Goal: Task Accomplishment & Management: Manage account settings

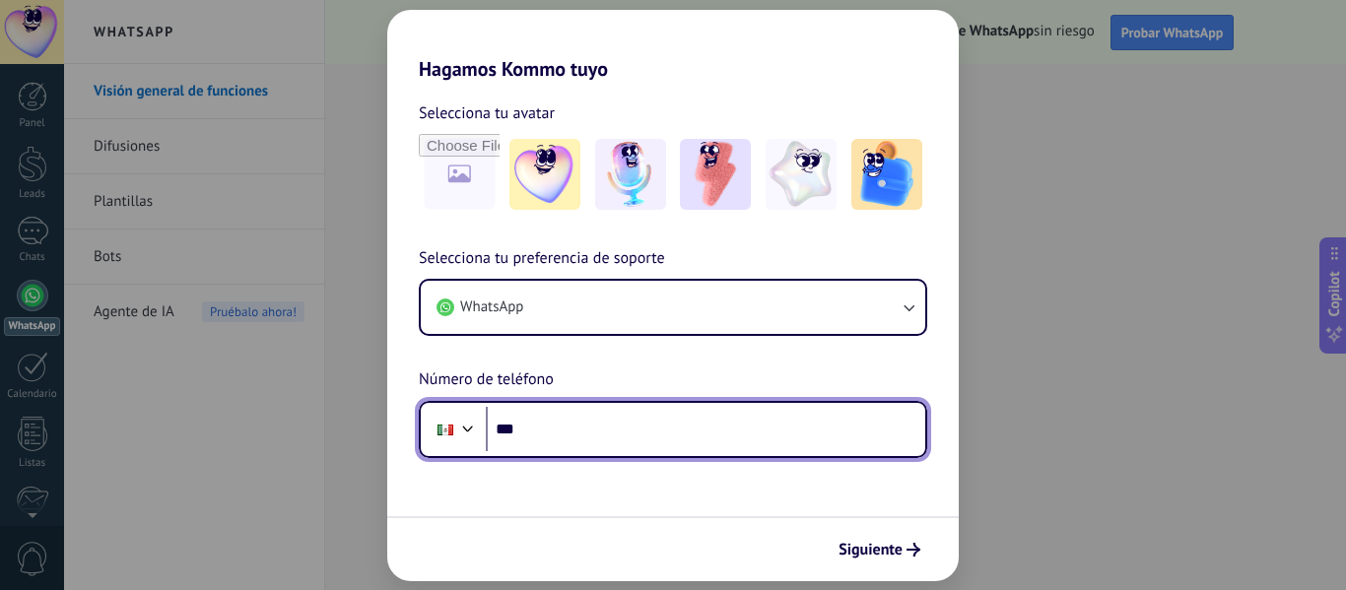
click at [542, 438] on input "***" at bounding box center [706, 429] width 440 height 45
click at [583, 435] on input "*********" at bounding box center [706, 429] width 440 height 45
type input "**********"
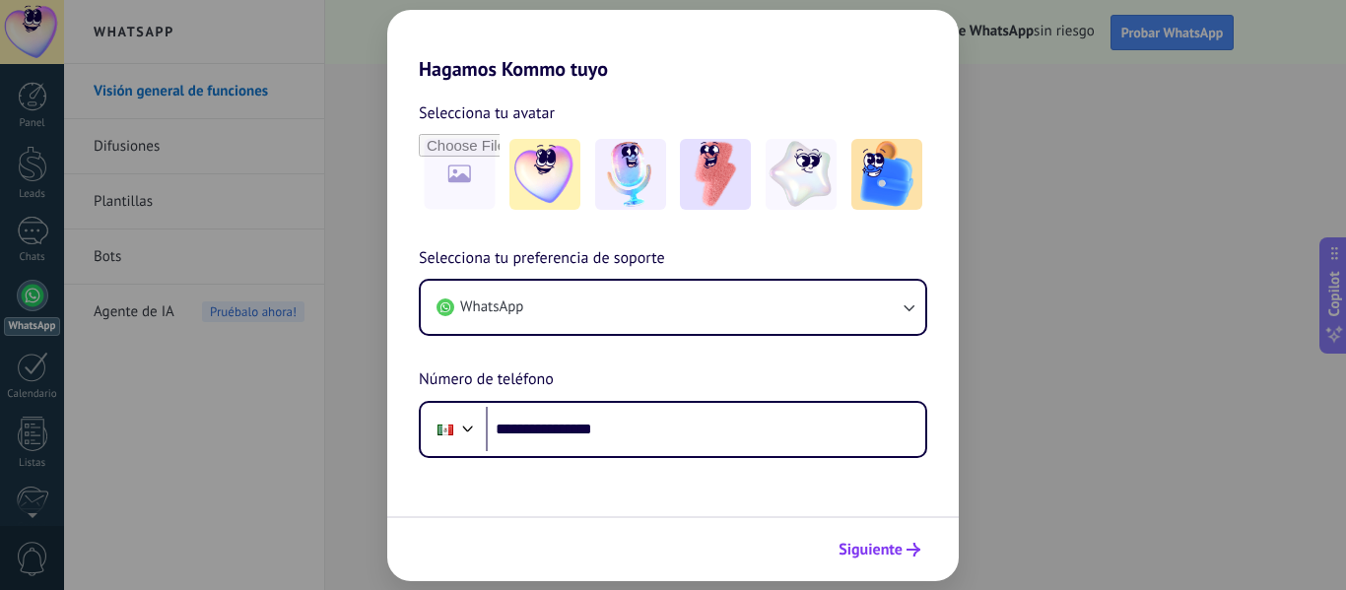
click at [870, 548] on span "Siguiente" at bounding box center [871, 550] width 64 height 14
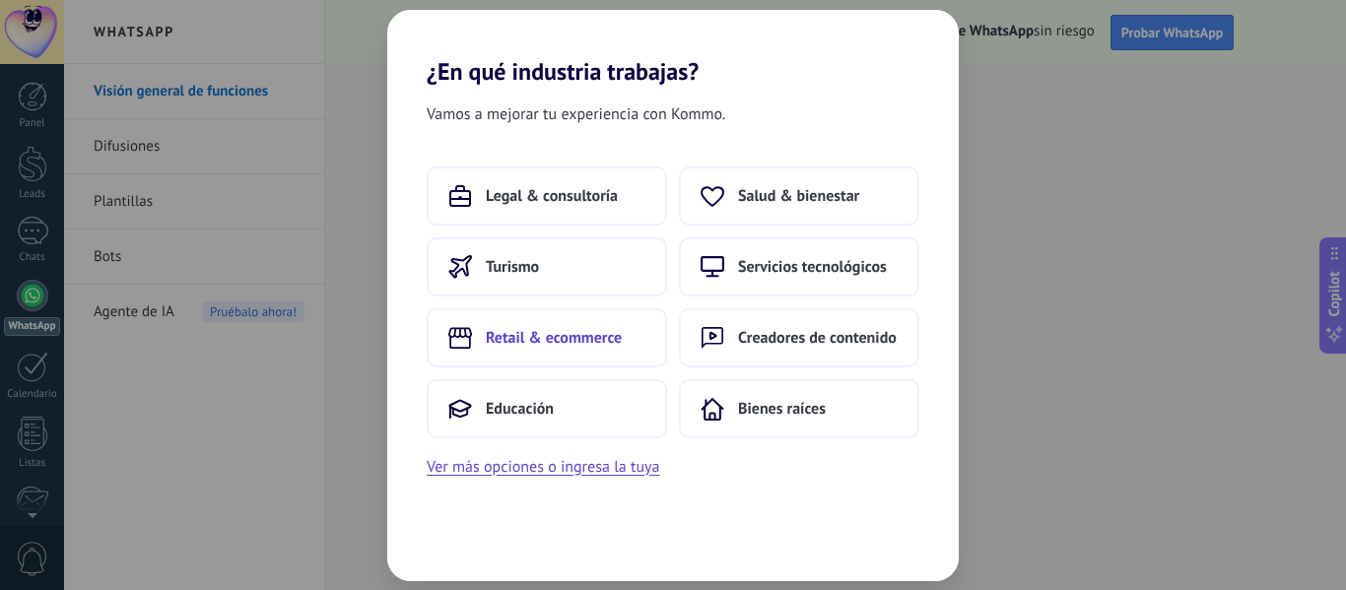
click at [572, 351] on button "Retail & ecommerce" at bounding box center [547, 337] width 240 height 59
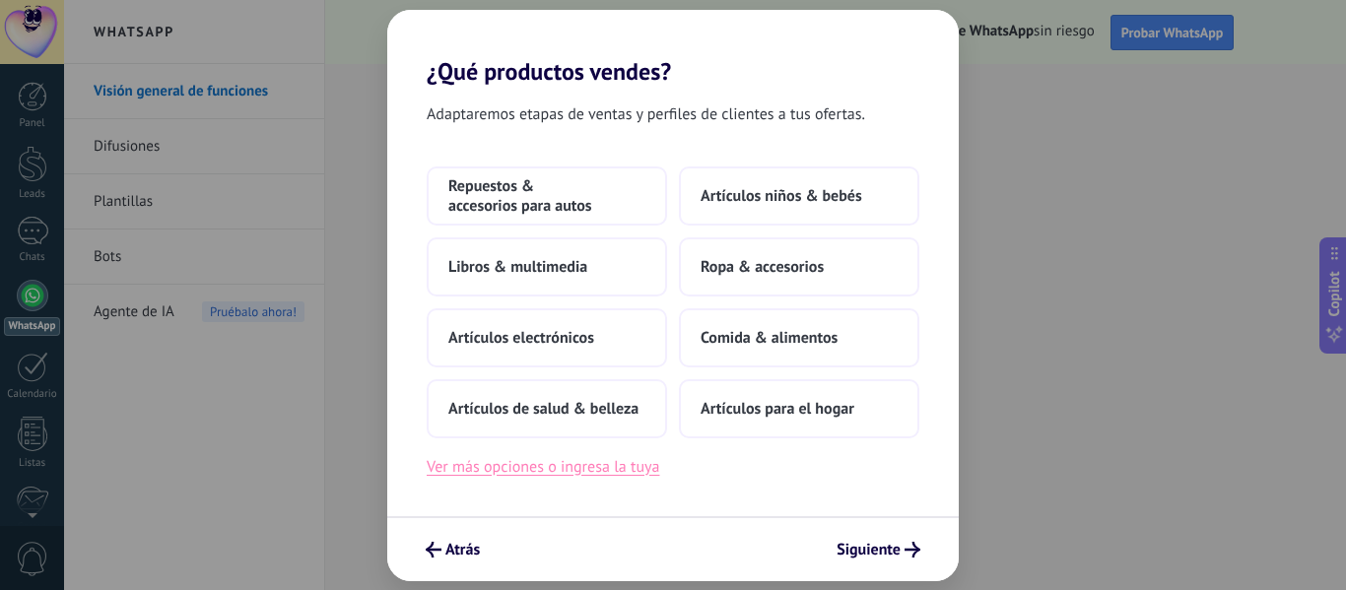
click at [599, 470] on button "Ver más opciones o ingresa la tuya" at bounding box center [543, 467] width 233 height 26
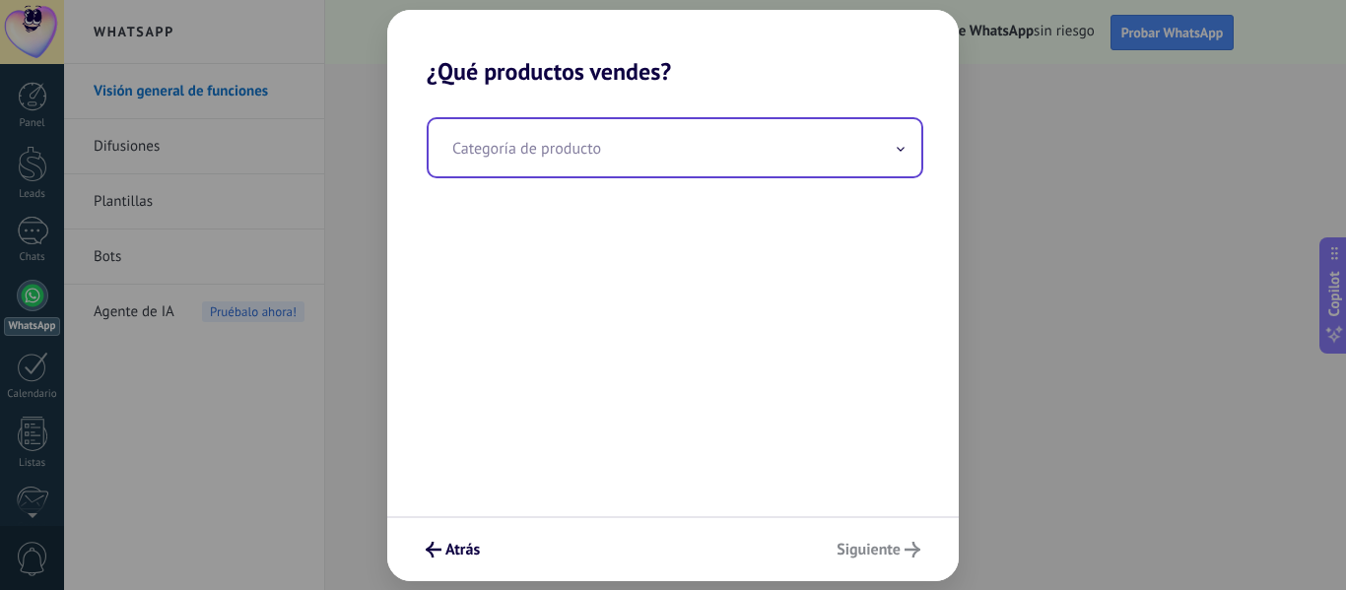
click at [563, 149] on input "text" at bounding box center [675, 147] width 493 height 57
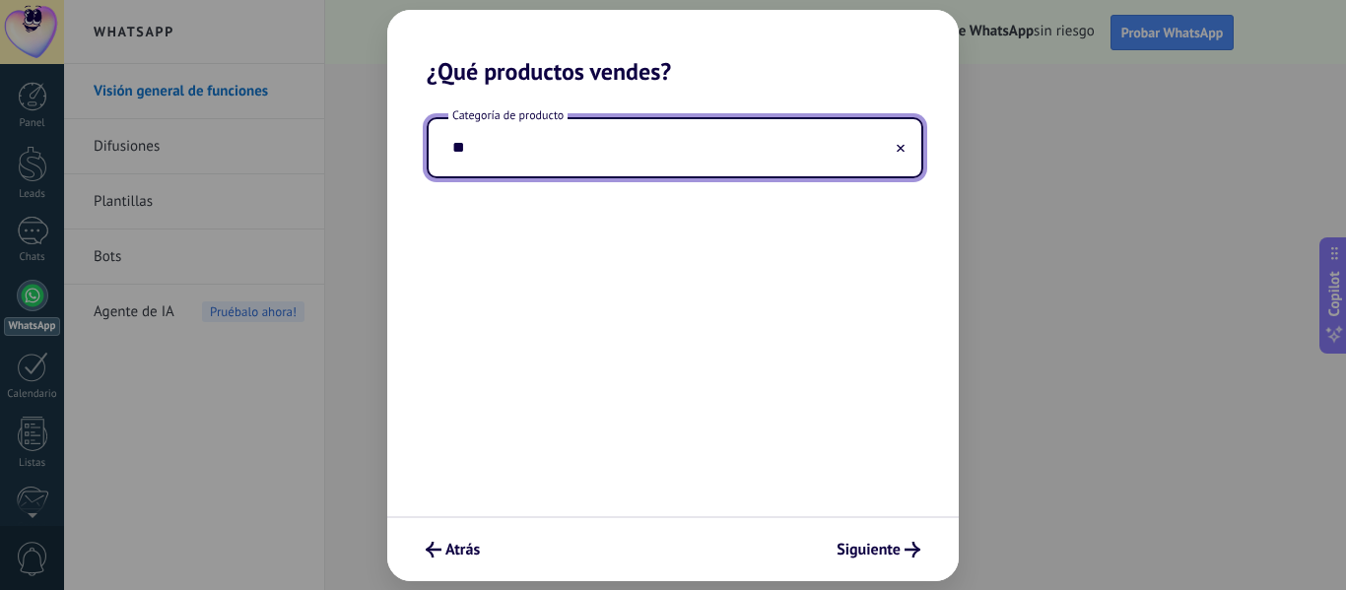
type input "*"
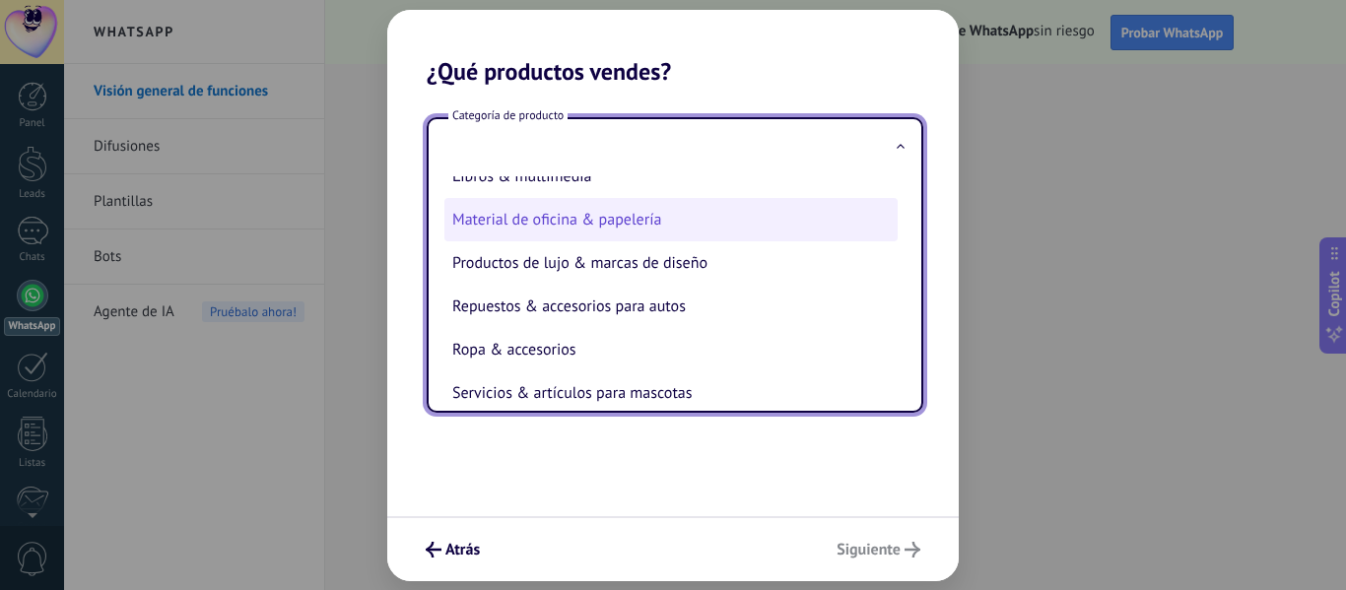
scroll to position [436, 0]
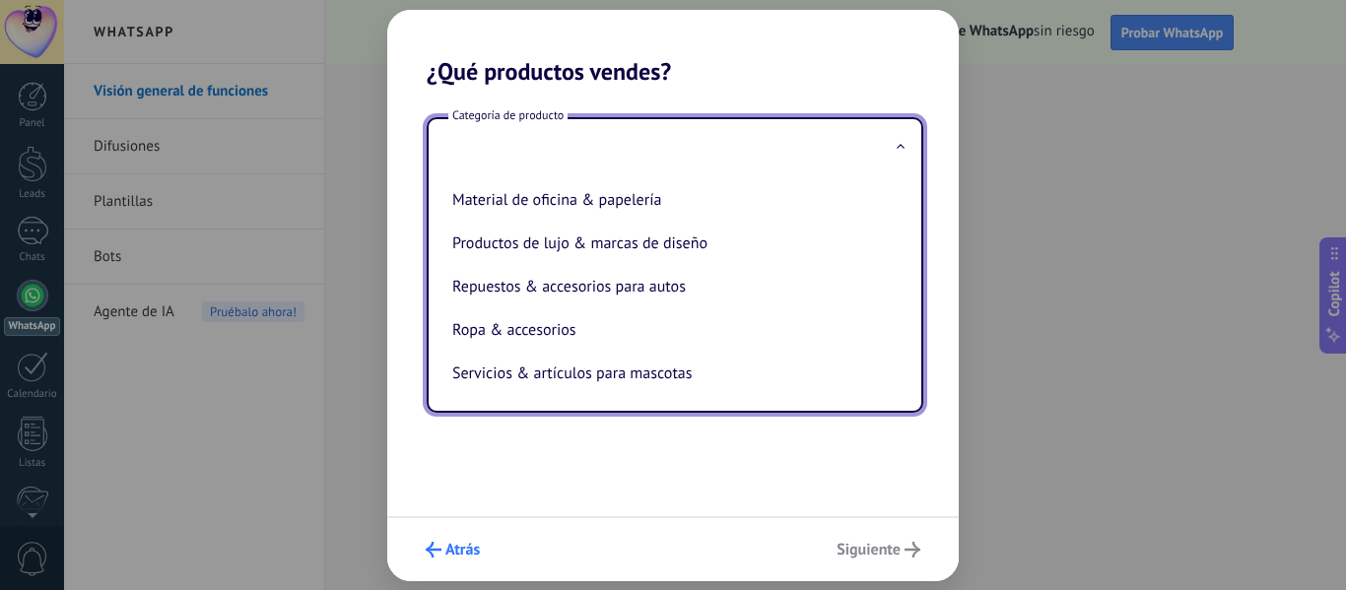
click at [431, 553] on use "submit" at bounding box center [434, 550] width 16 height 16
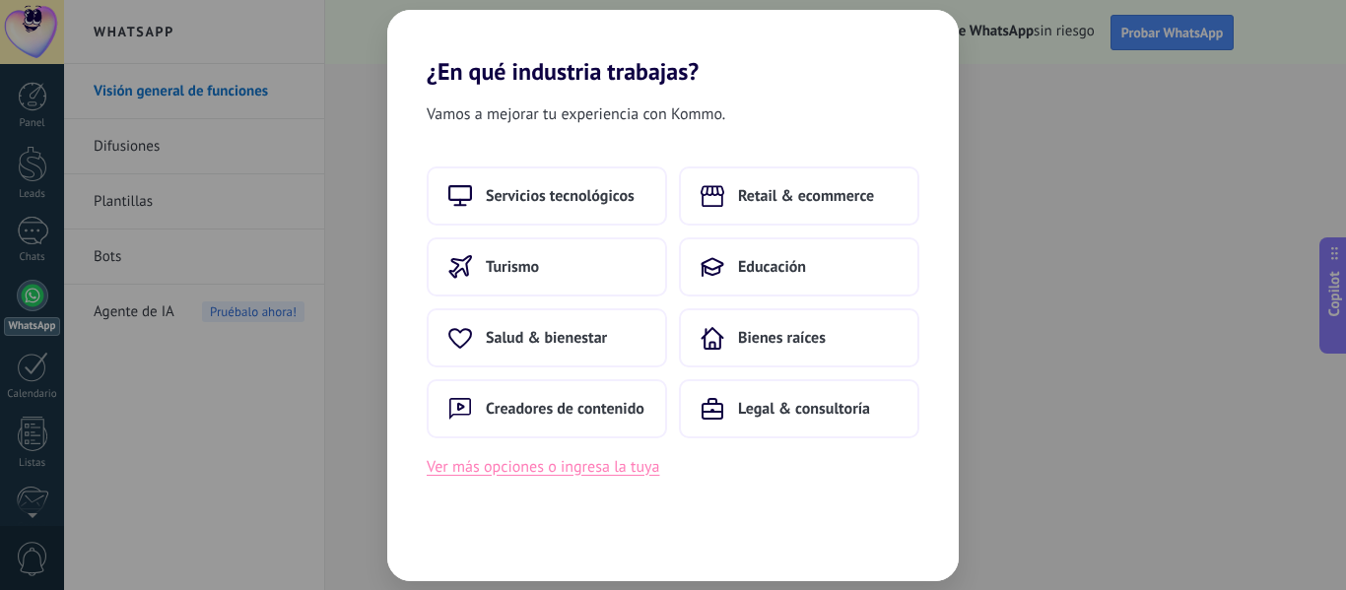
click at [583, 474] on button "Ver más opciones o ingresa la tuya" at bounding box center [543, 467] width 233 height 26
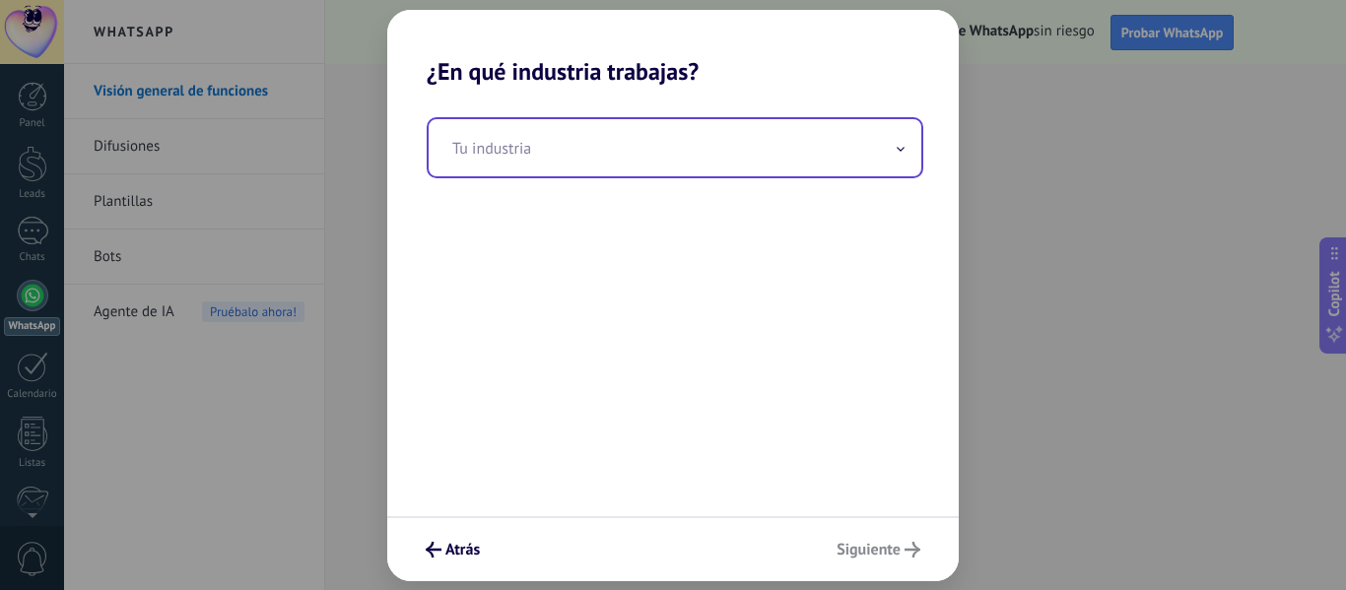
click at [529, 153] on input "text" at bounding box center [675, 147] width 493 height 57
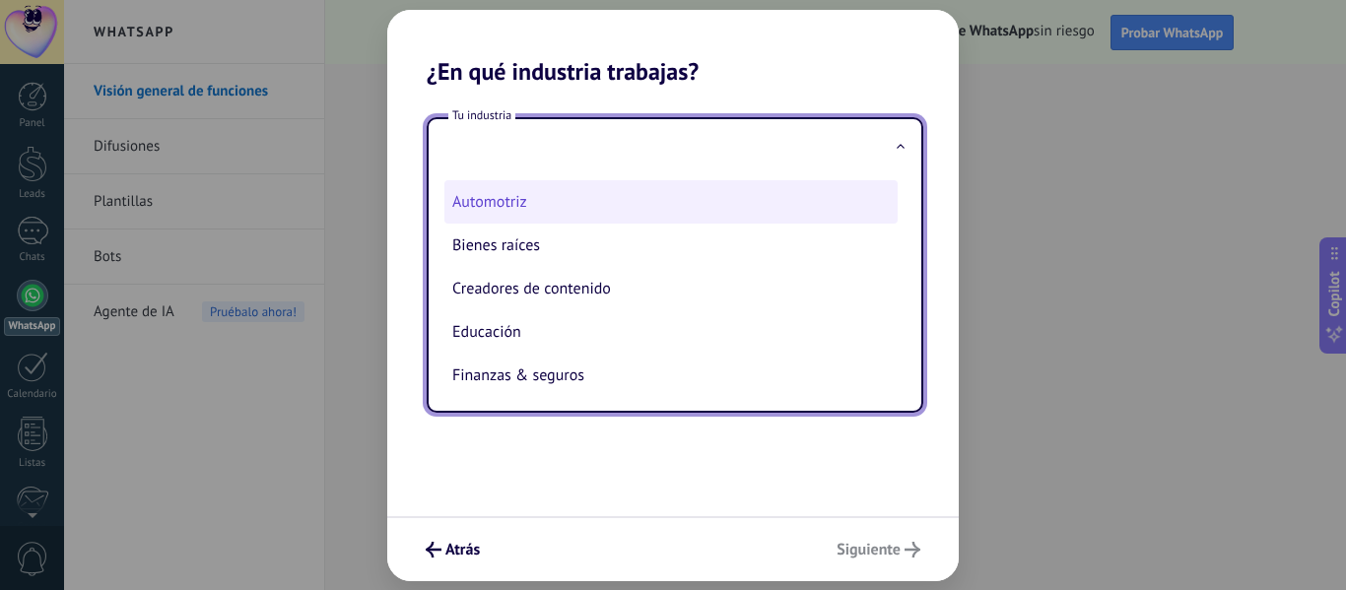
click at [521, 200] on li "Automotriz" at bounding box center [670, 201] width 453 height 43
type input "**********"
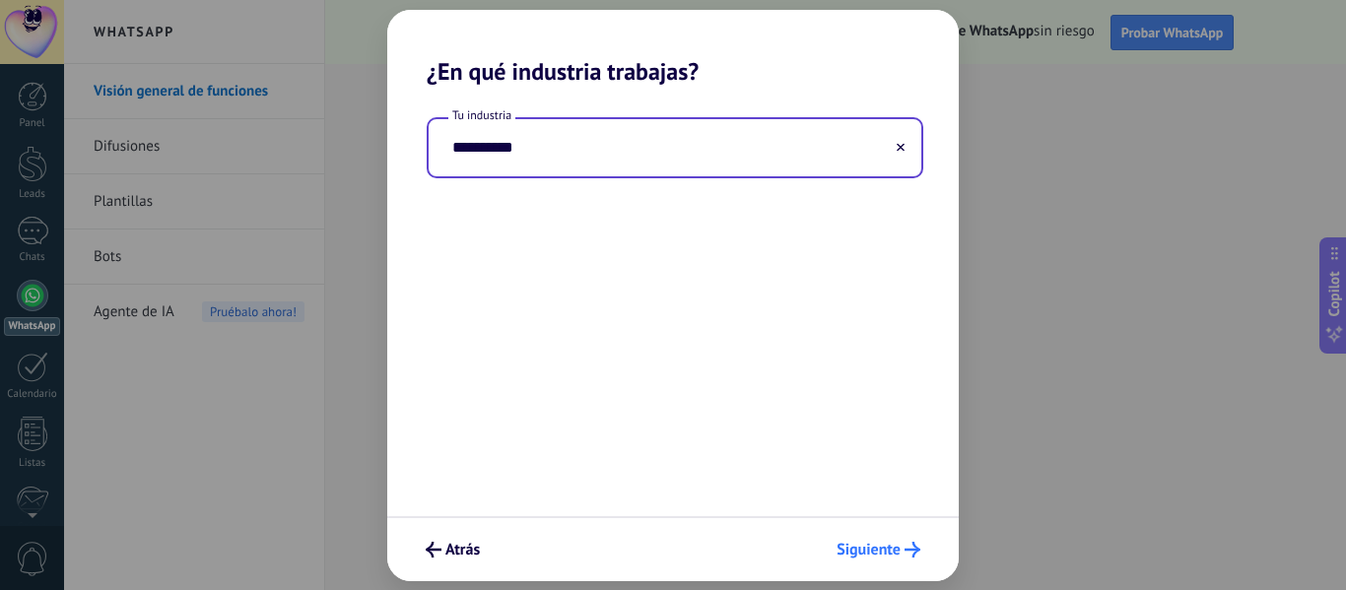
click at [876, 539] on button "Siguiente" at bounding box center [879, 550] width 102 height 34
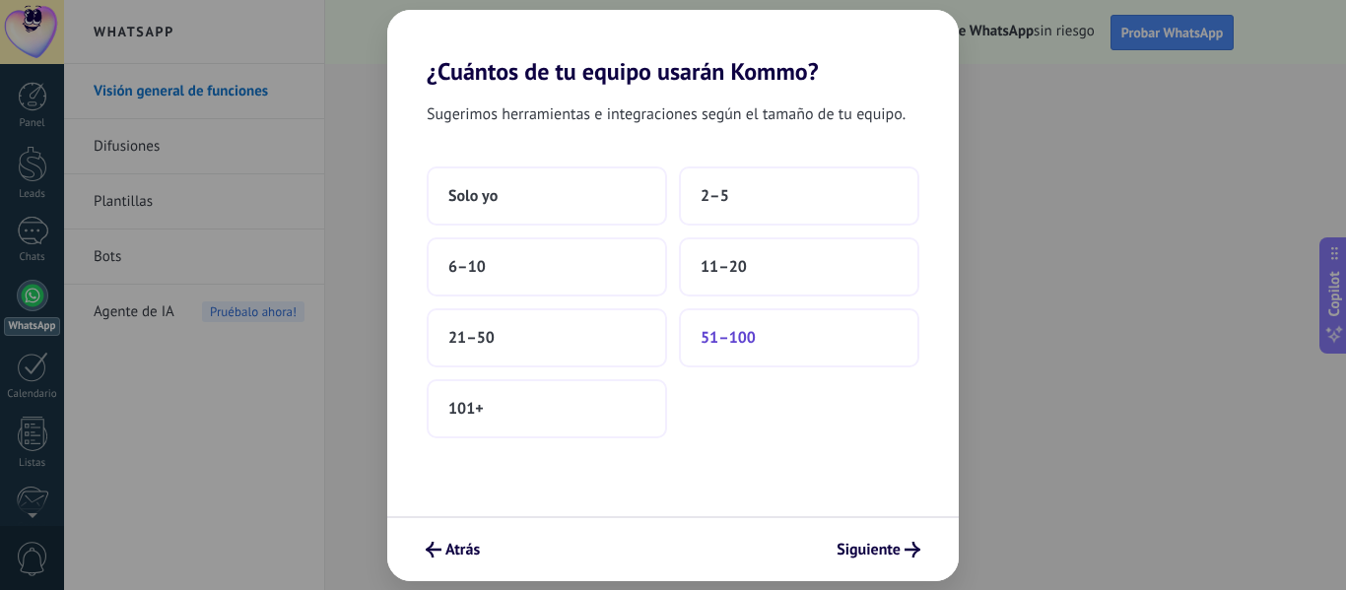
click at [709, 324] on button "51–100" at bounding box center [799, 337] width 240 height 59
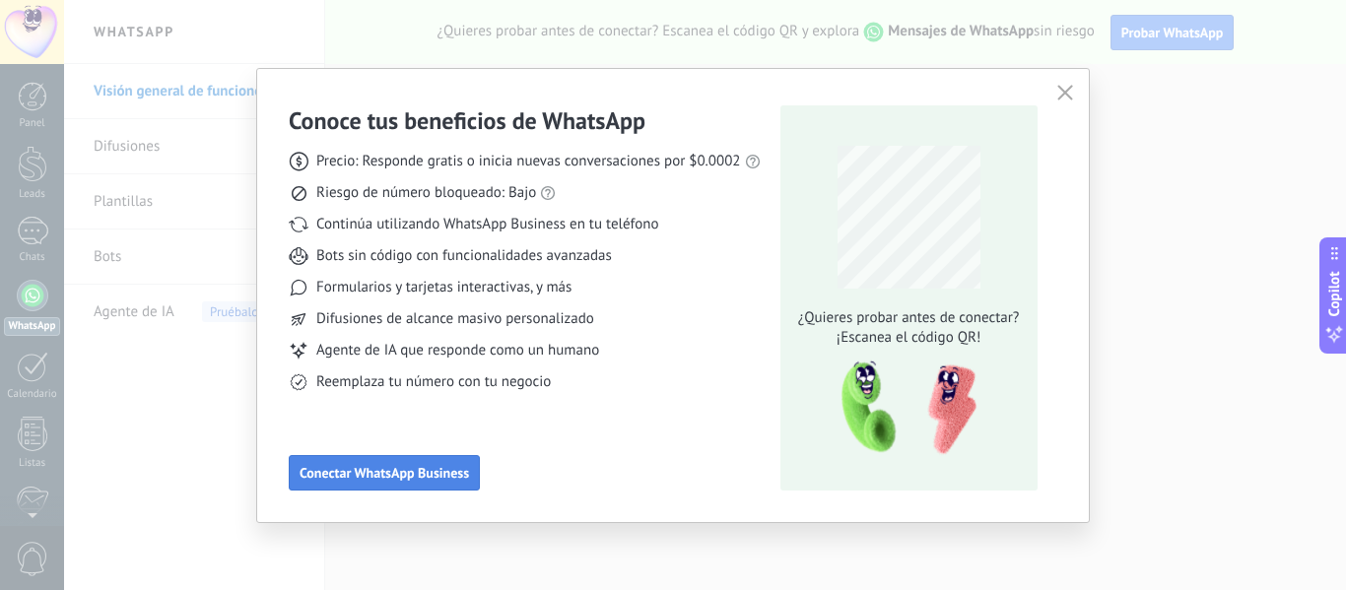
click at [434, 469] on span "Conectar WhatsApp Business" at bounding box center [385, 473] width 170 height 14
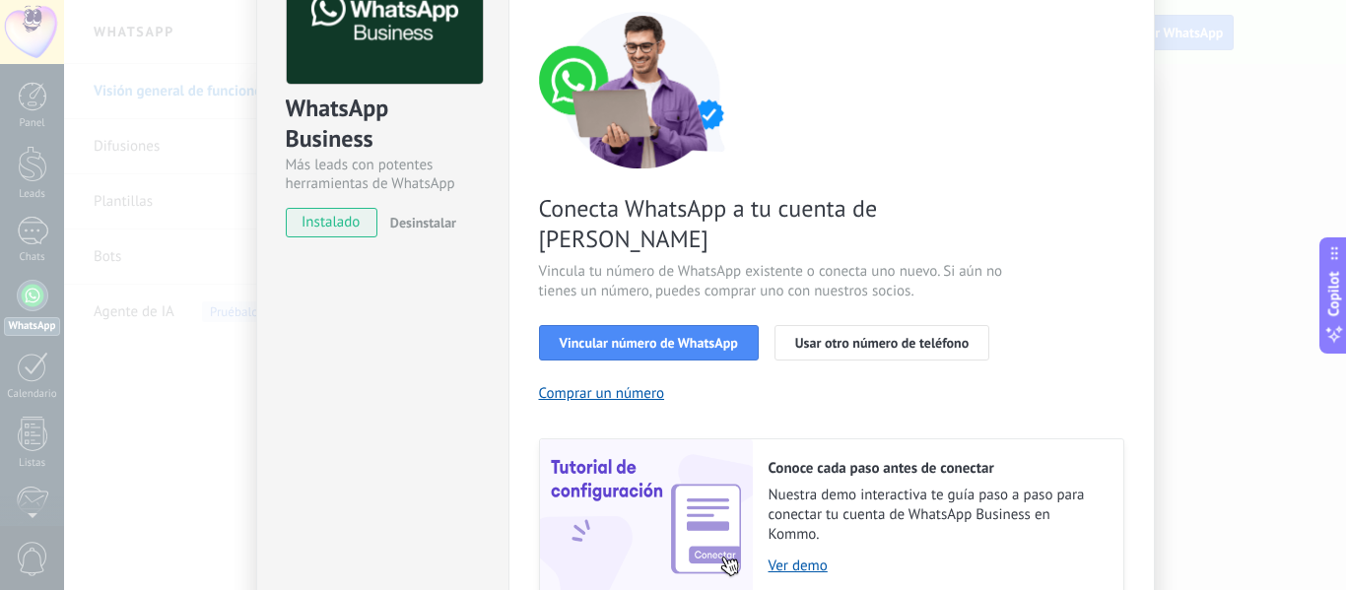
scroll to position [0, 0]
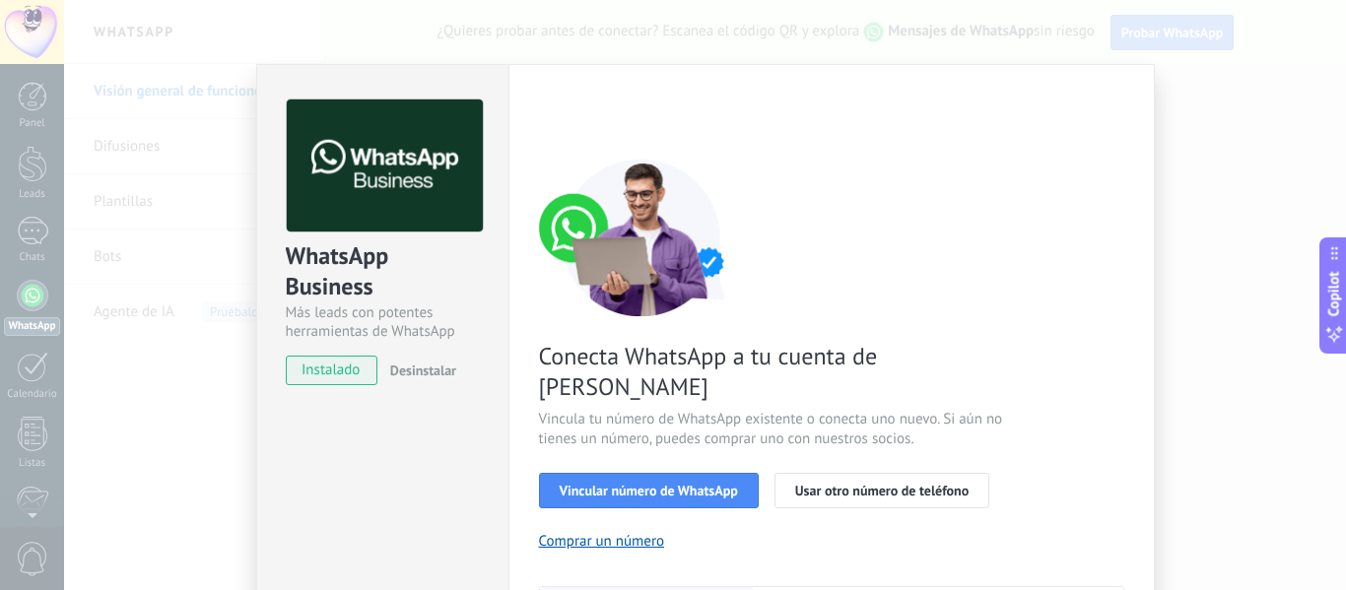
click at [1186, 89] on div "WhatsApp Business Más leads con potentes herramientas de WhatsApp instalado Des…" at bounding box center [705, 295] width 1282 height 590
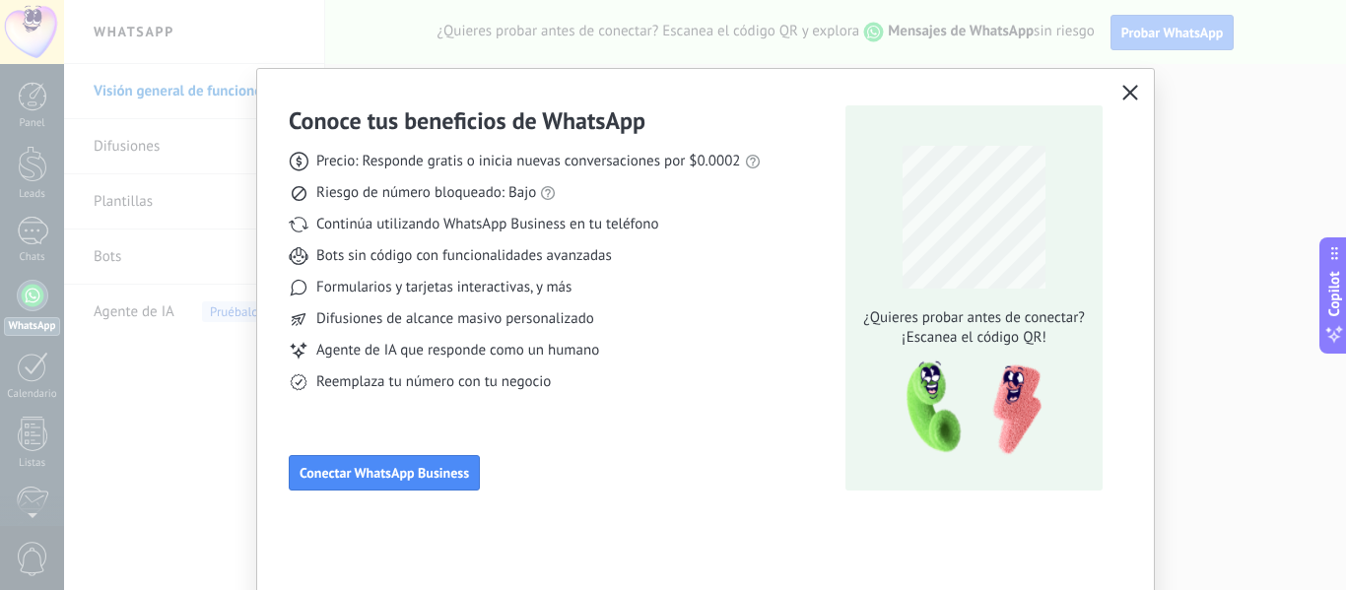
click at [1123, 88] on icon "button" at bounding box center [1131, 93] width 16 height 16
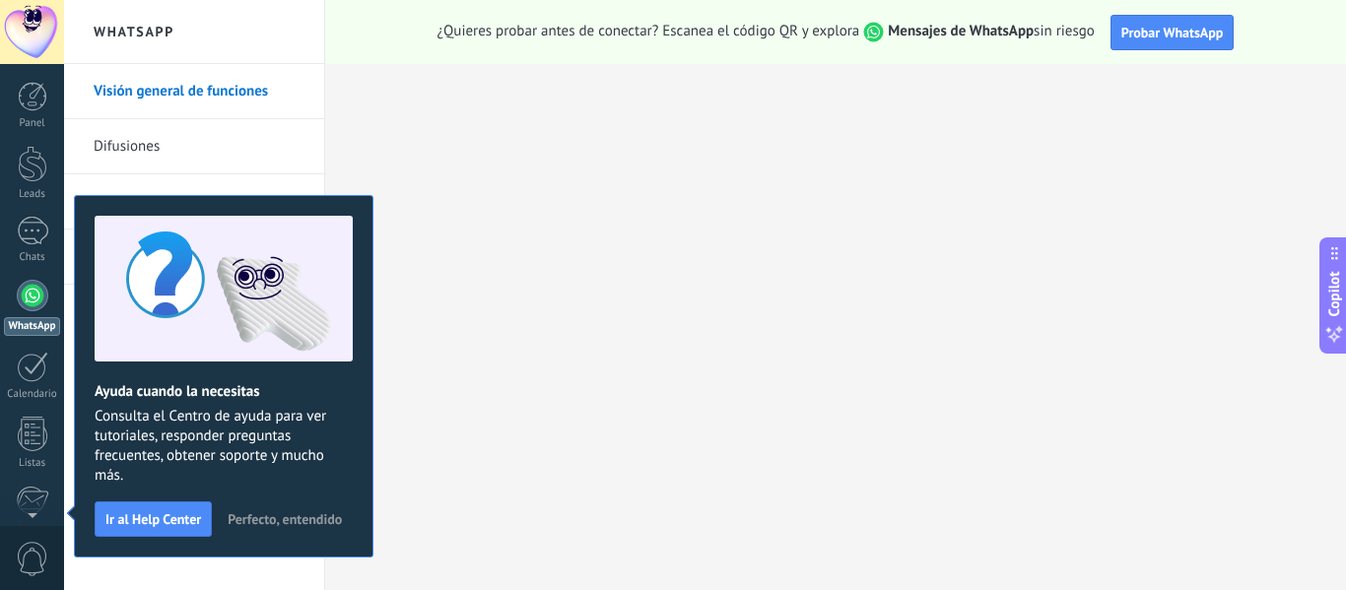
click at [264, 519] on span "Perfecto, entendido" at bounding box center [285, 519] width 114 height 14
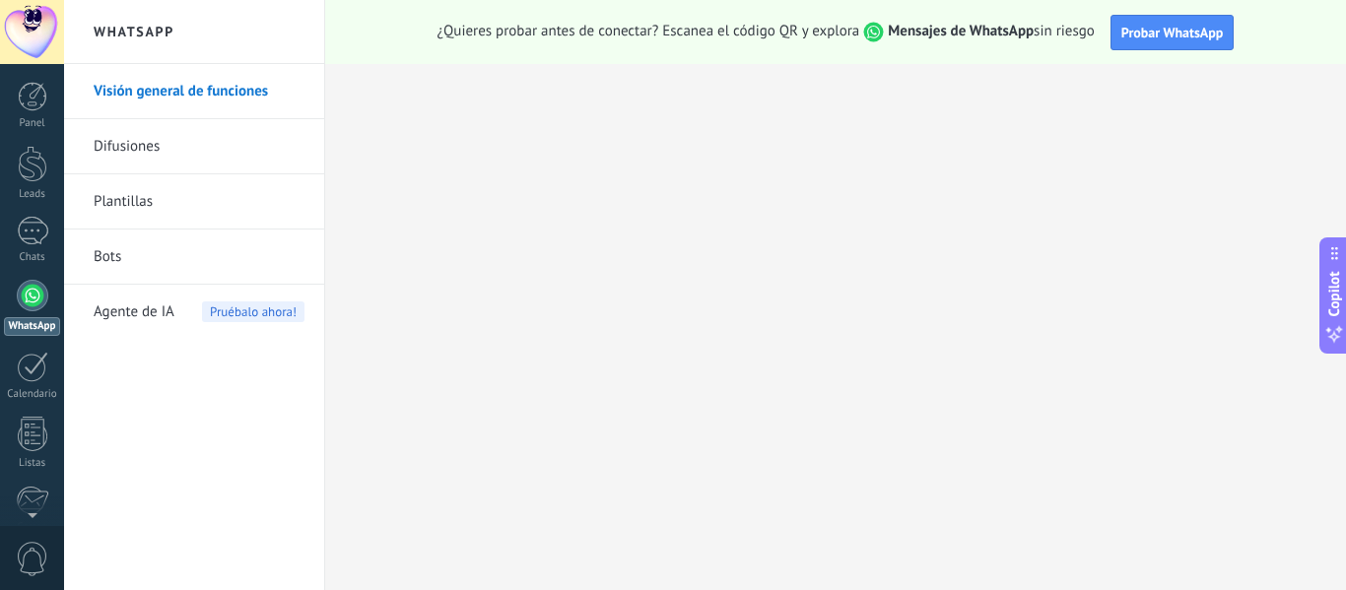
click at [145, 145] on link "Difusiones" at bounding box center [199, 146] width 211 height 55
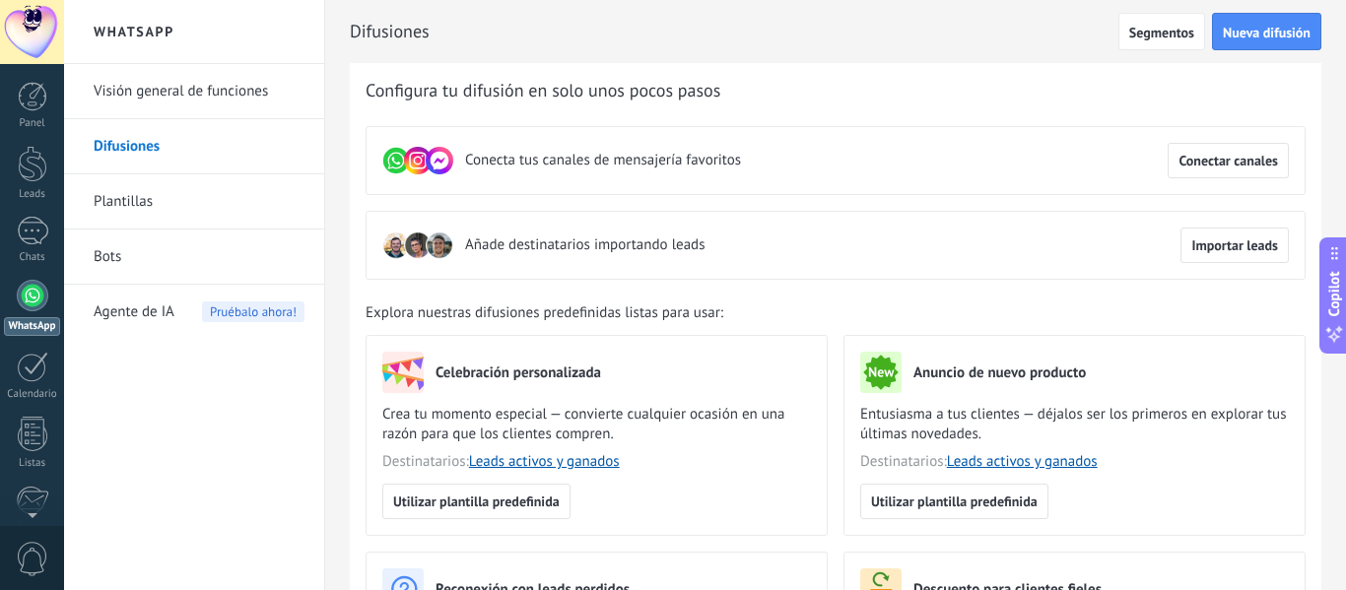
click at [135, 196] on link "Plantillas" at bounding box center [199, 201] width 211 height 55
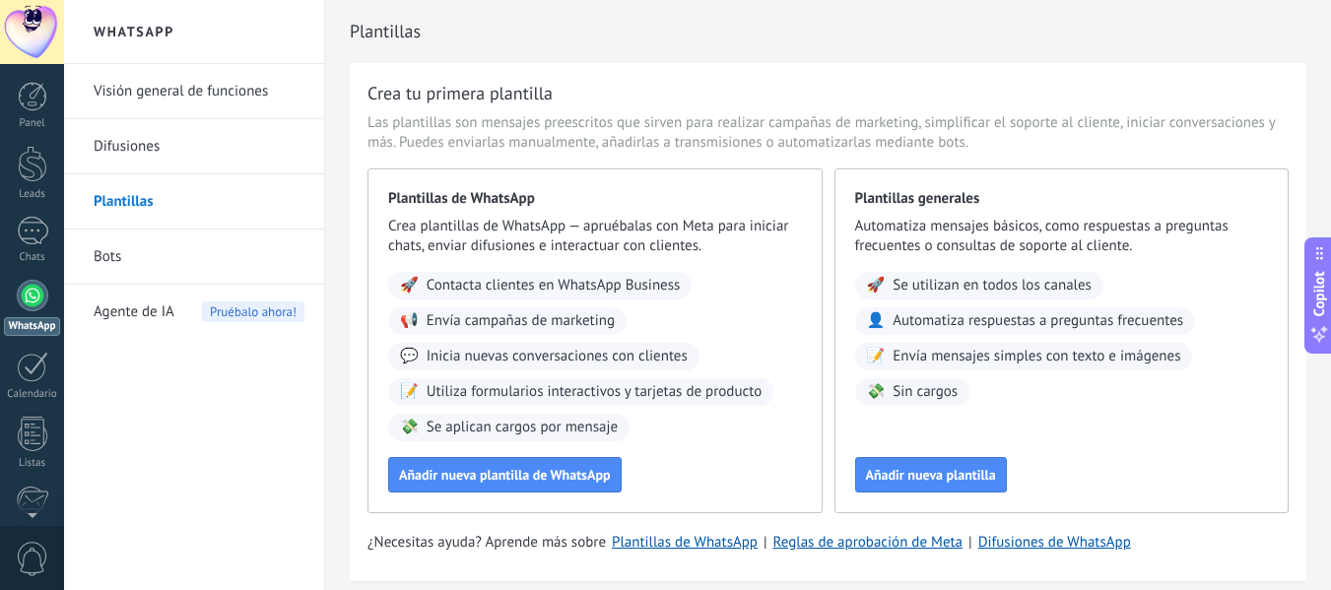
click at [119, 309] on span "Agente de IA" at bounding box center [134, 312] width 81 height 55
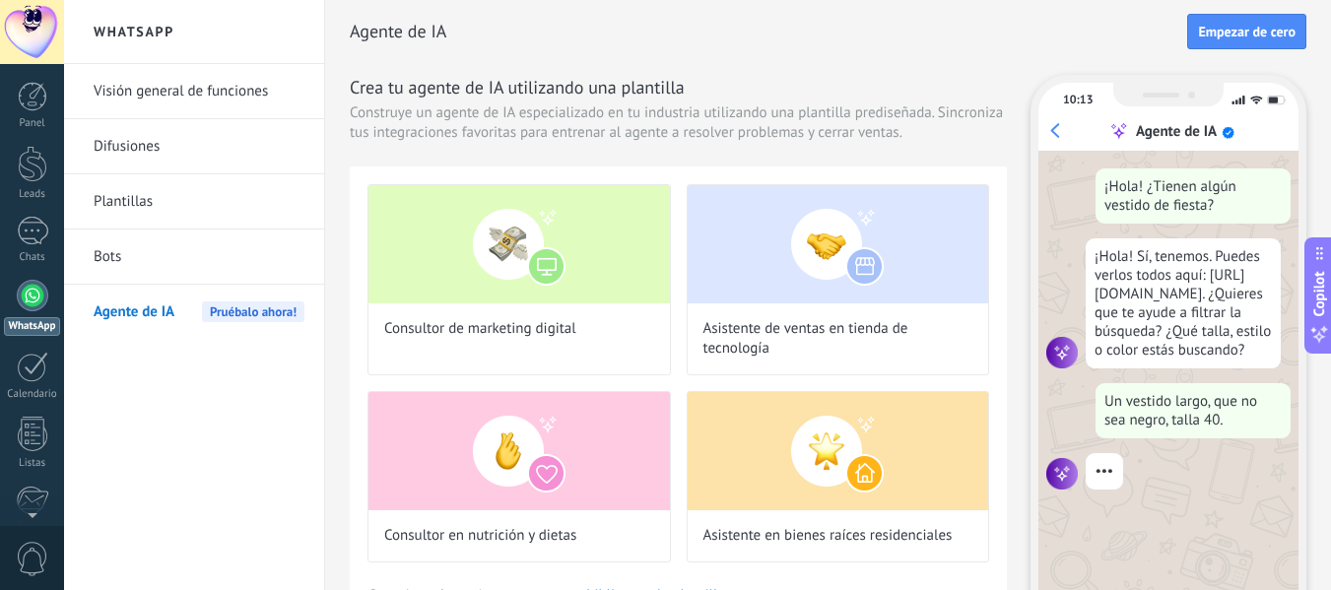
click at [109, 267] on link "Bots" at bounding box center [199, 257] width 211 height 55
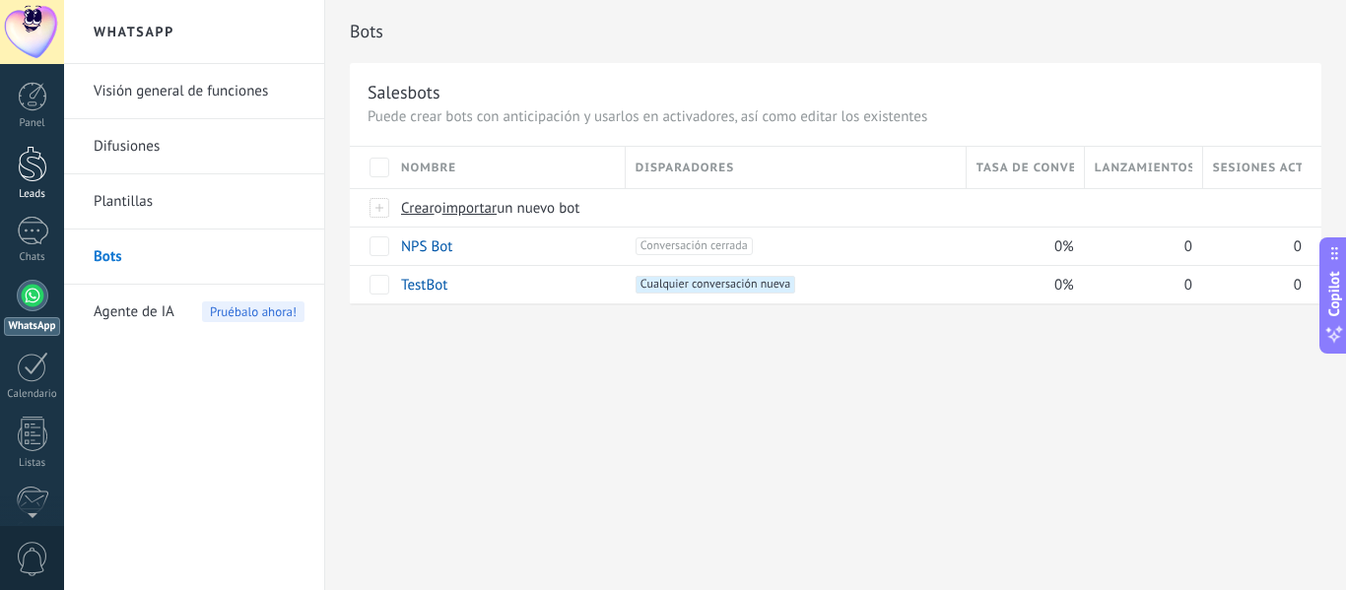
click at [35, 158] on div at bounding box center [33, 164] width 30 height 36
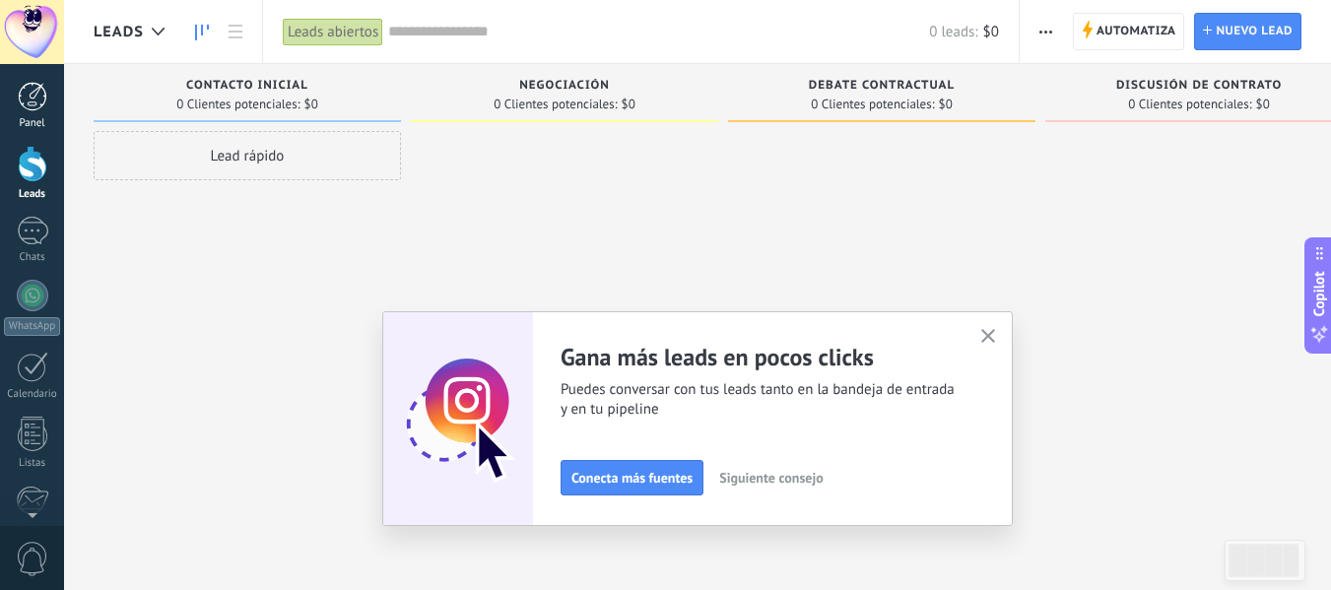
click at [46, 99] on div at bounding box center [33, 97] width 30 height 30
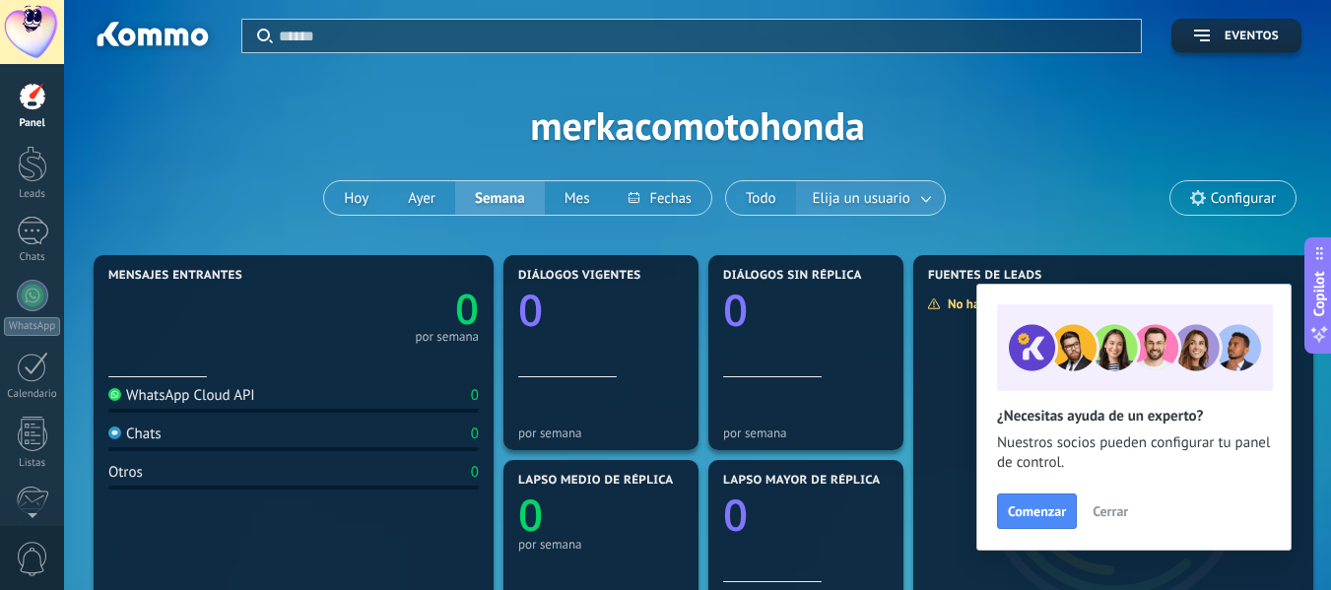
click at [903, 196] on span "Elija un usuario" at bounding box center [861, 198] width 105 height 27
click at [901, 196] on span "Elija un usuario" at bounding box center [861, 198] width 105 height 27
click at [927, 197] on link at bounding box center [927, 198] width 35 height 33
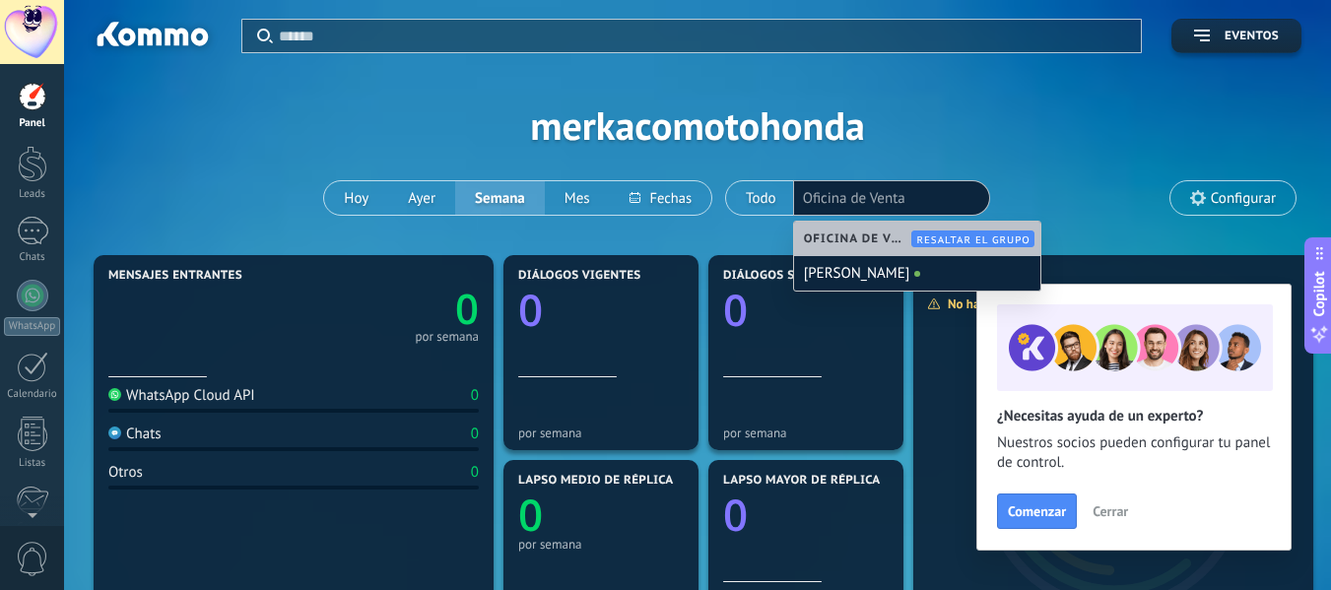
click at [927, 197] on li "Oficina de Venta" at bounding box center [891, 198] width 177 height 28
click at [1037, 171] on div "Aplicar Eventos merkacomotohonda [DATE] [DATE] Semana Mes Todo Elija un usuario…" at bounding box center [698, 125] width 1208 height 250
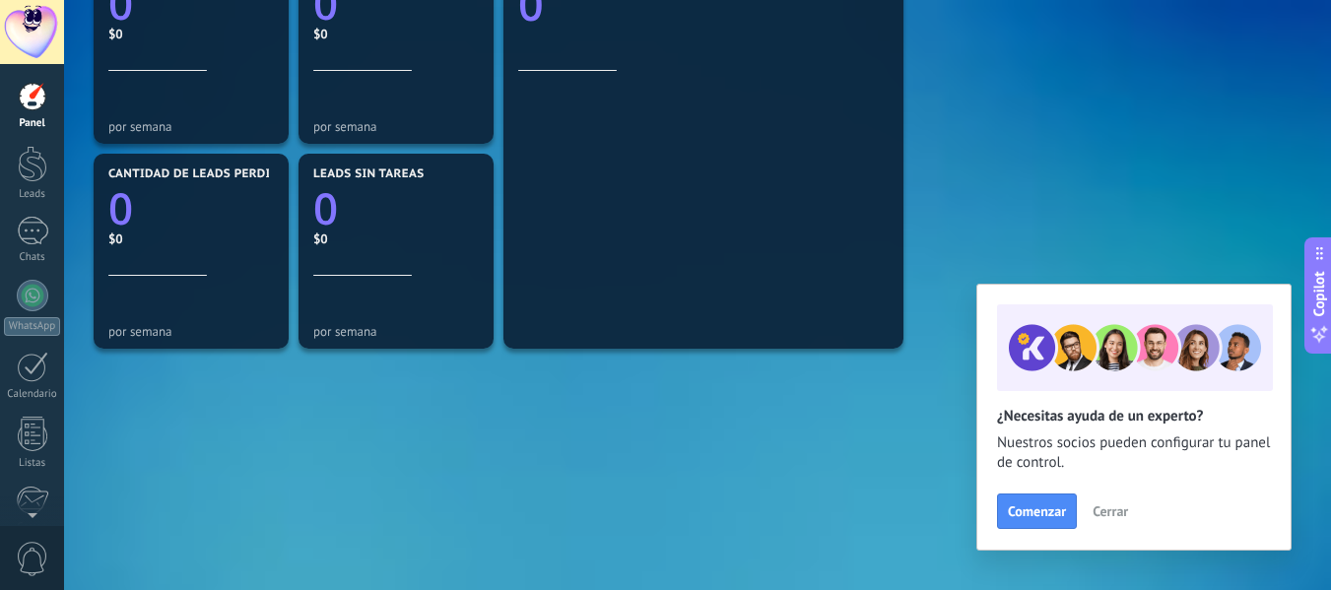
scroll to position [745, 0]
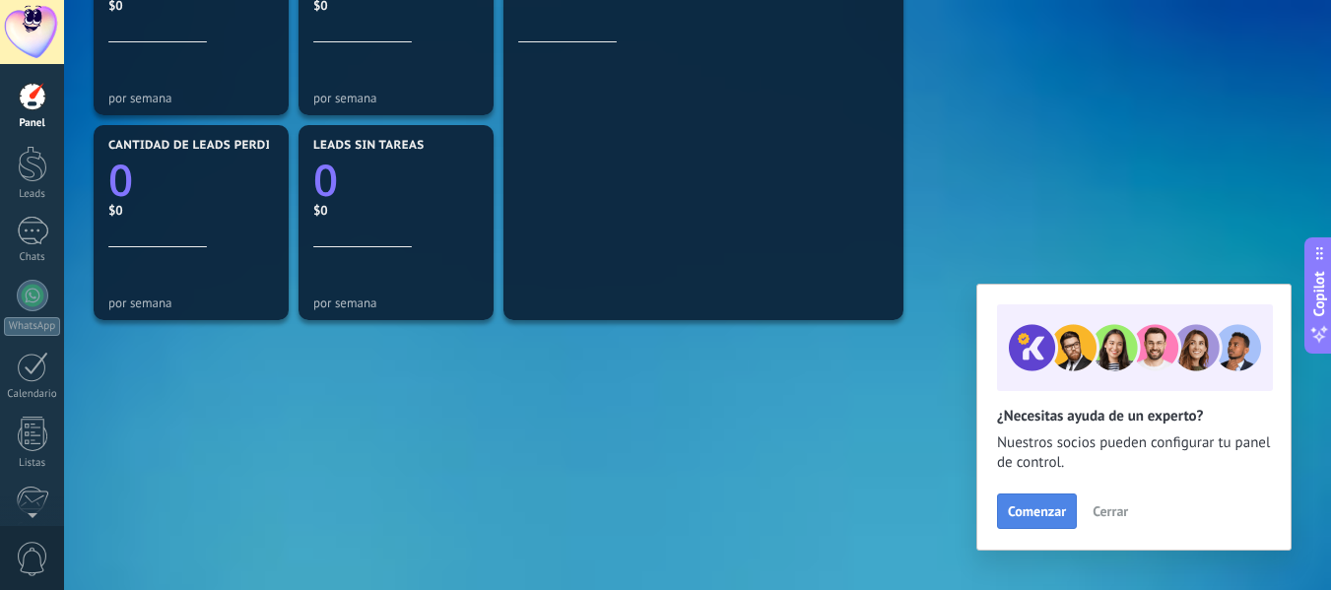
click at [1066, 517] on span "Comenzar" at bounding box center [1037, 512] width 58 height 14
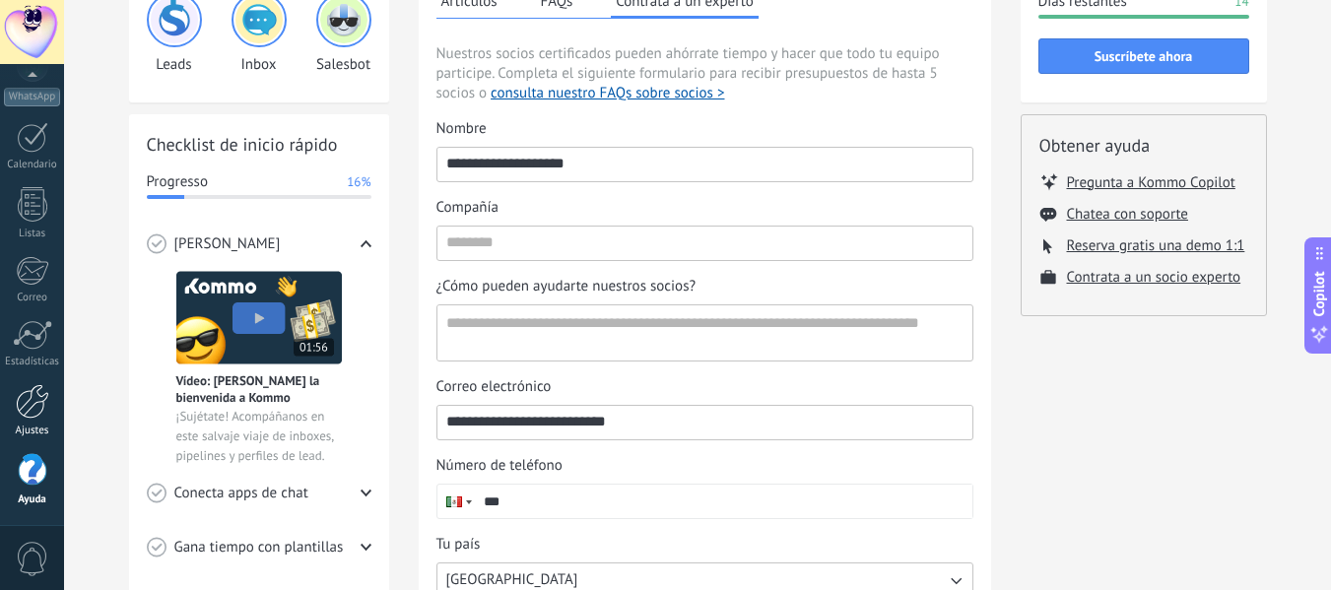
scroll to position [197, 0]
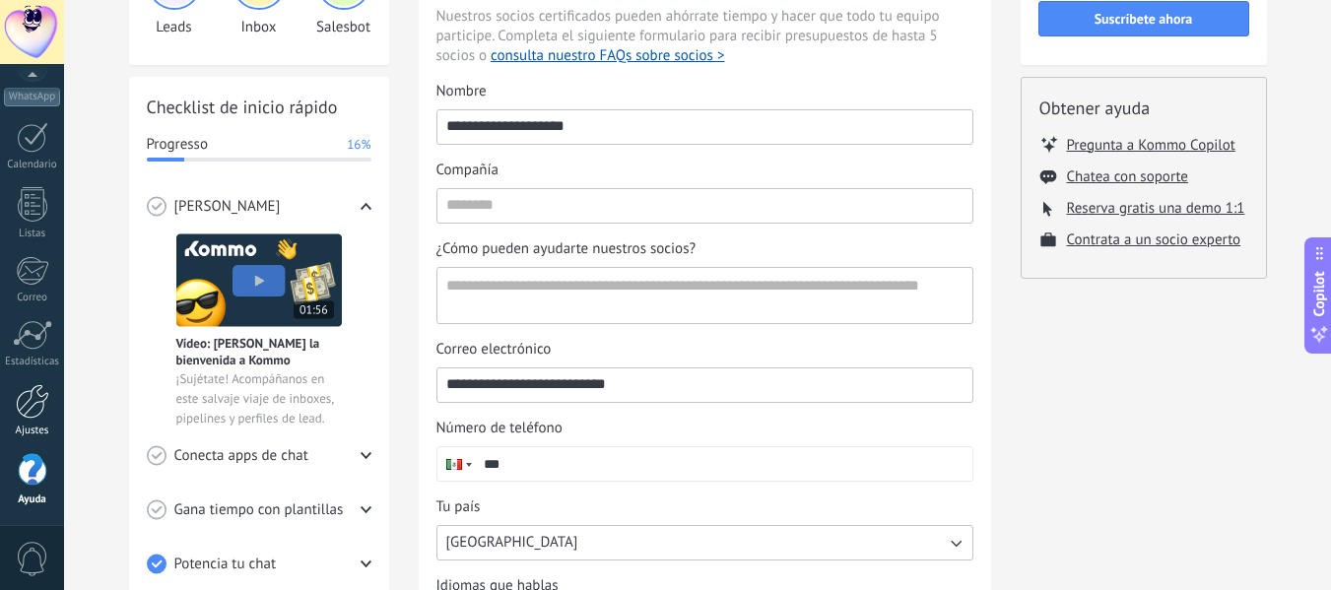
click at [39, 406] on div at bounding box center [33, 401] width 34 height 34
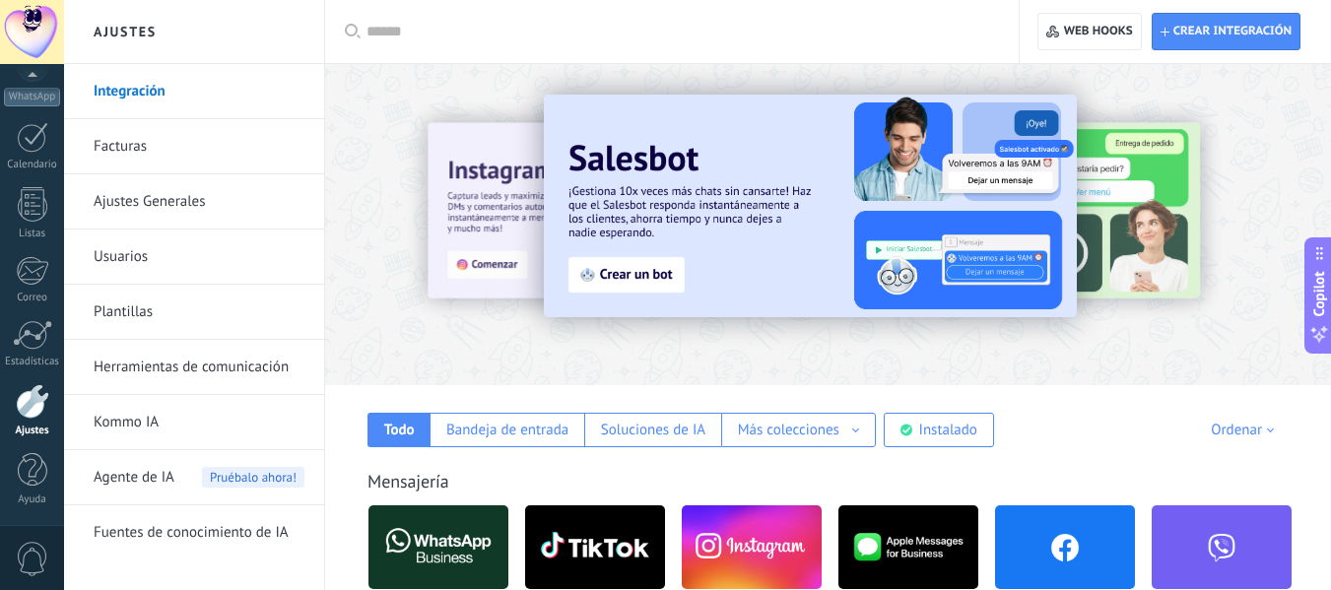
click at [123, 141] on link "Facturas" at bounding box center [199, 146] width 211 height 55
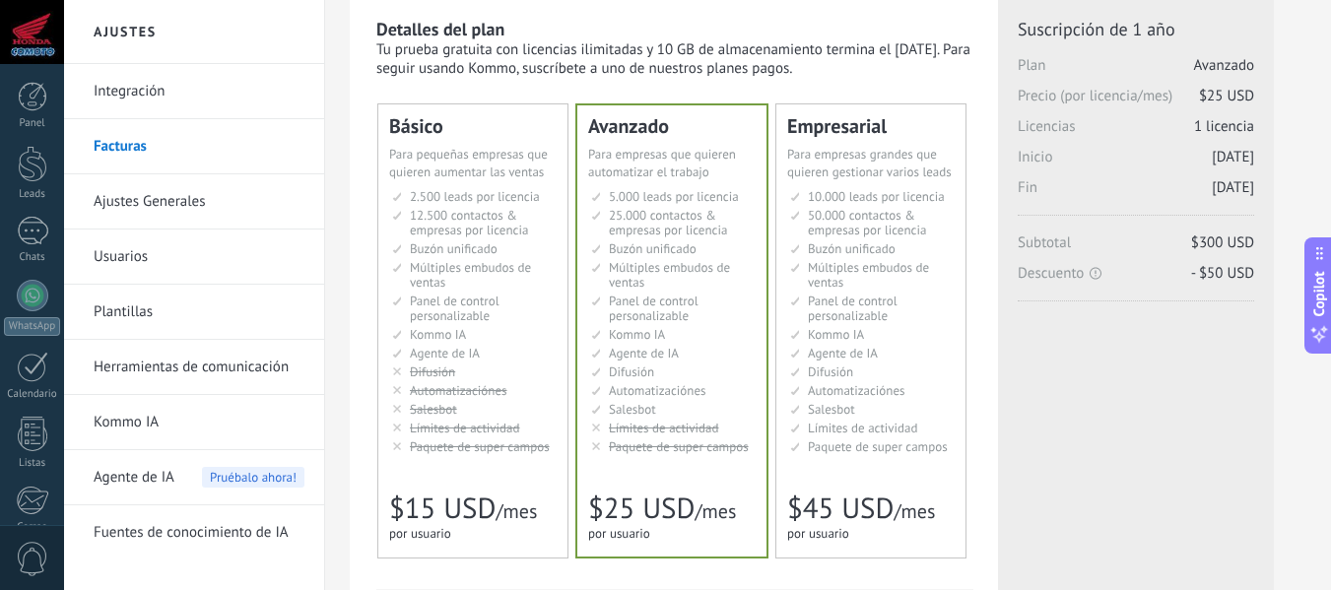
scroll to position [99, 0]
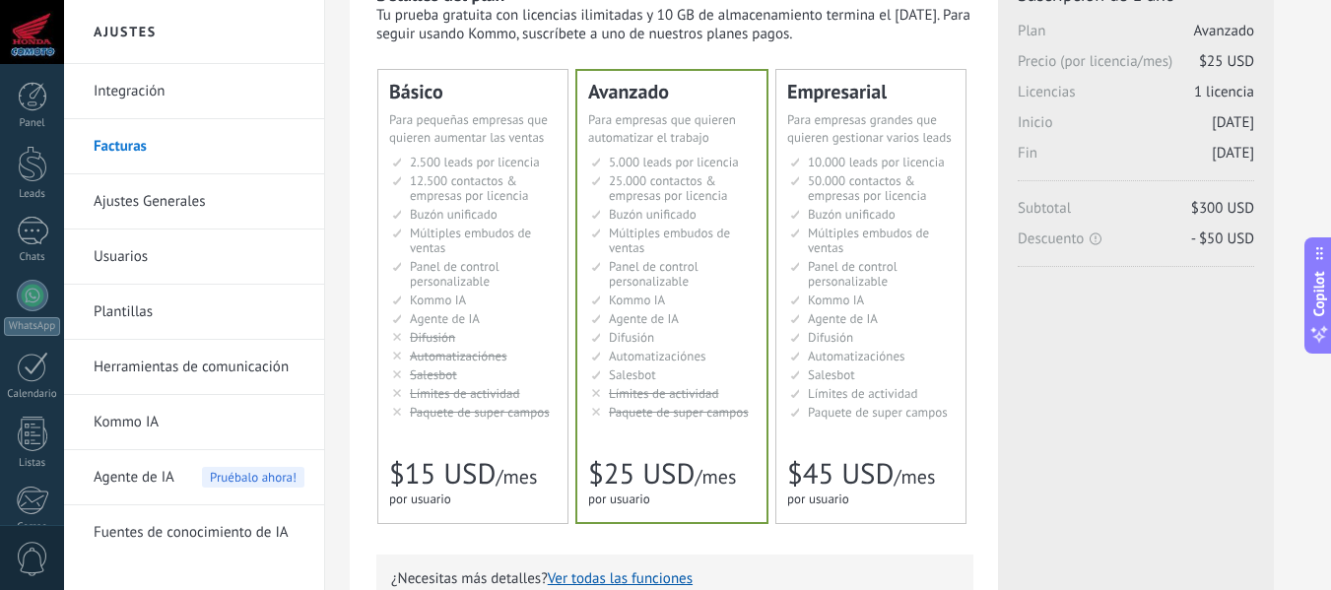
click at [882, 272] on span "Panel de control personalizable" at bounding box center [853, 274] width 90 height 32
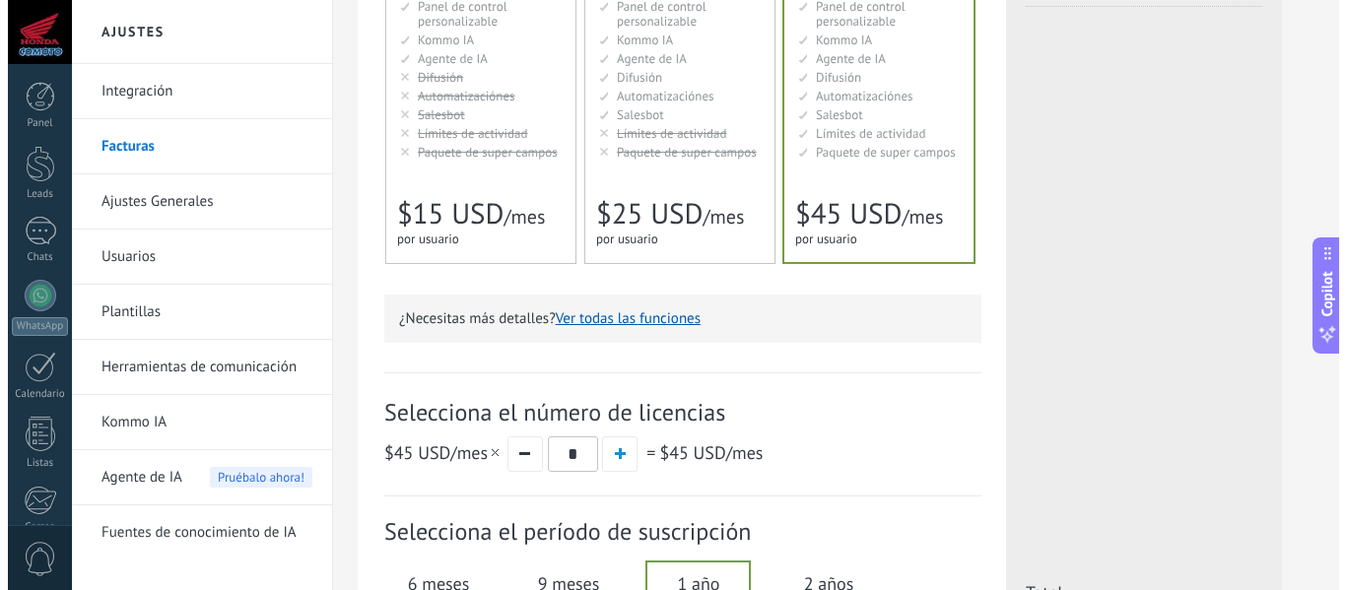
scroll to position [394, 0]
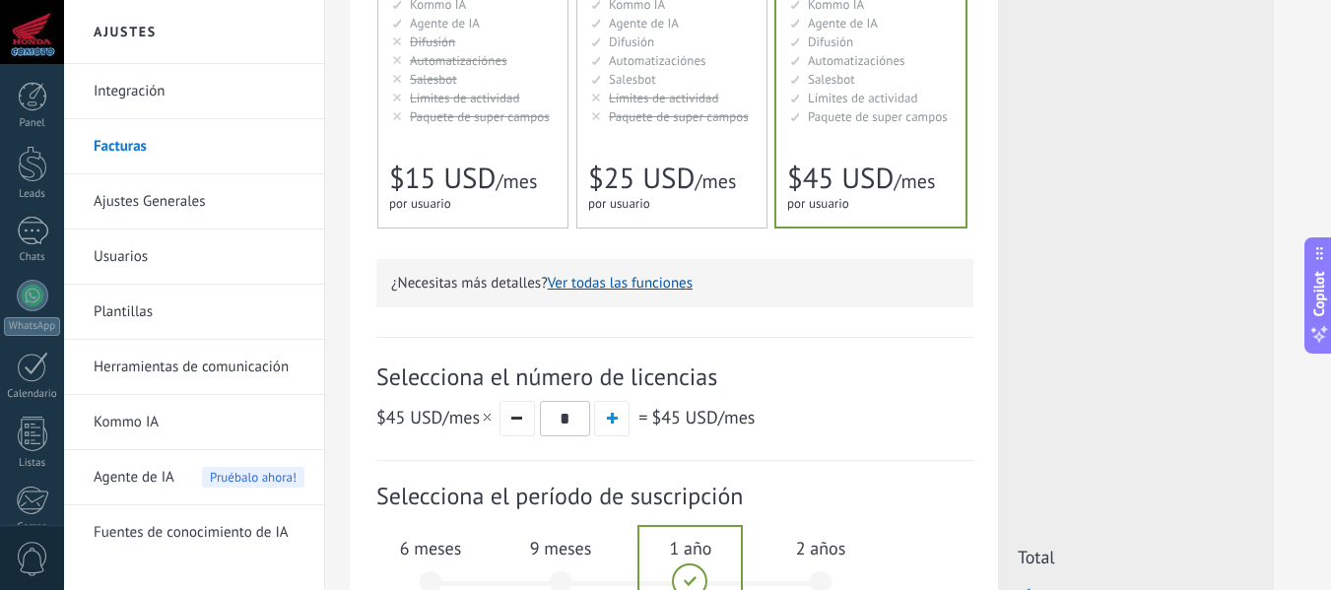
click at [634, 284] on button "Ver todas las funciones" at bounding box center [620, 283] width 145 height 19
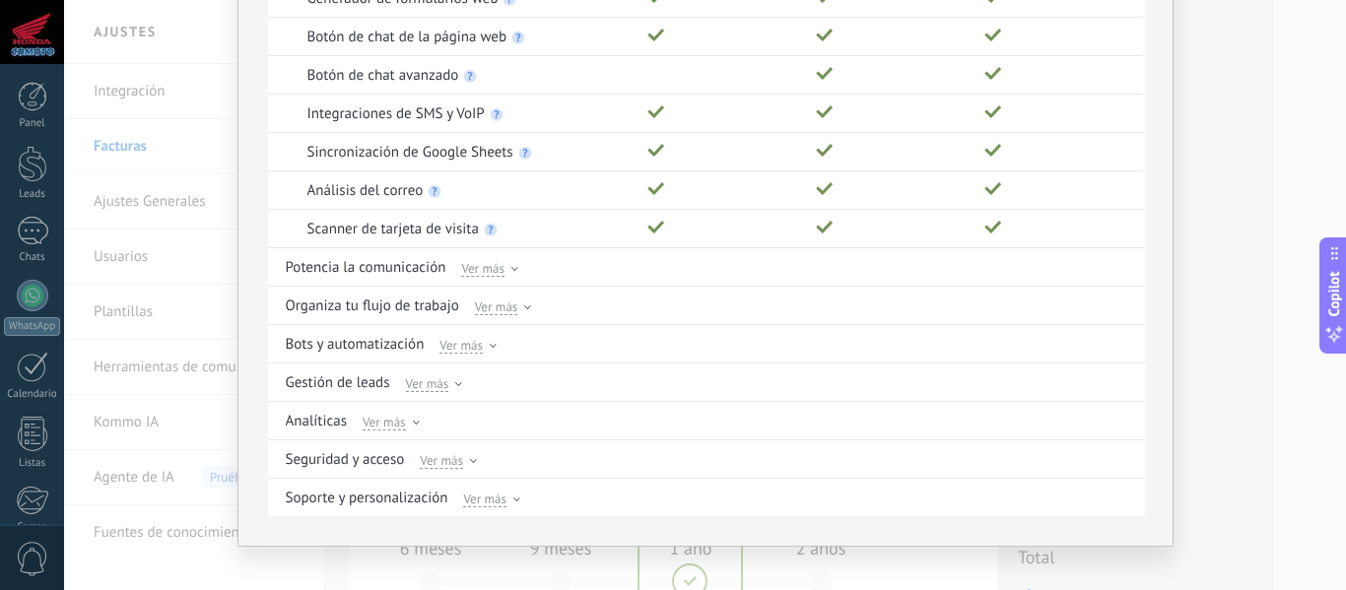
scroll to position [375, 0]
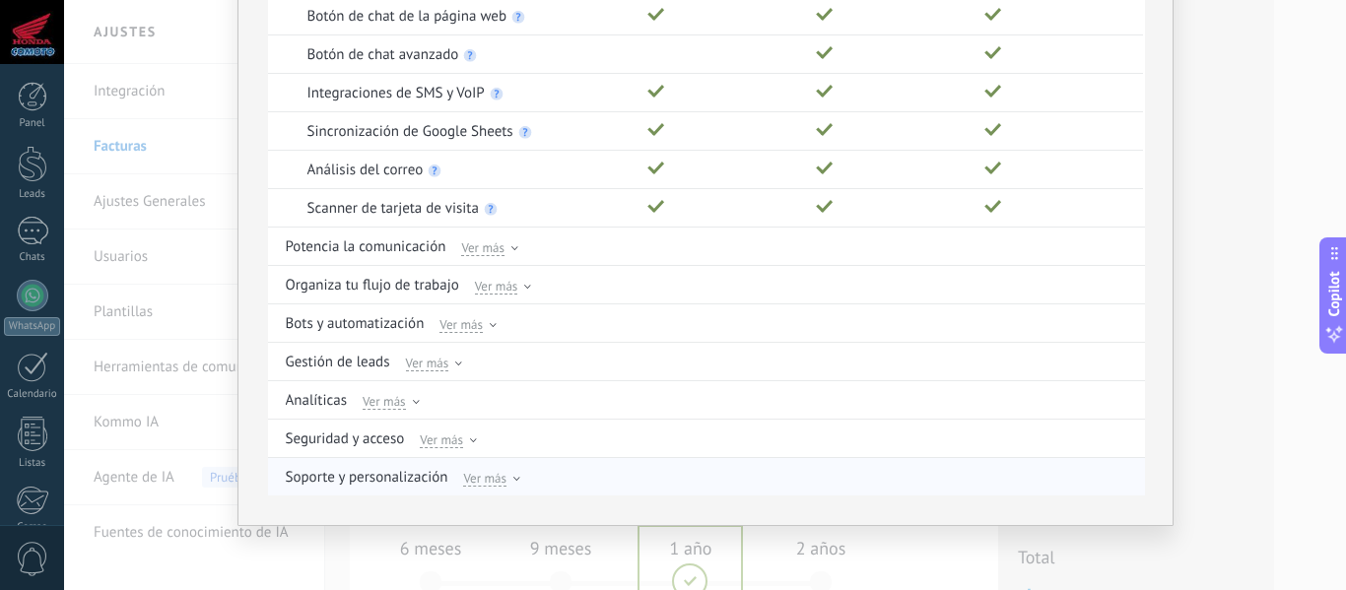
click at [496, 473] on span "Ver más" at bounding box center [484, 478] width 43 height 18
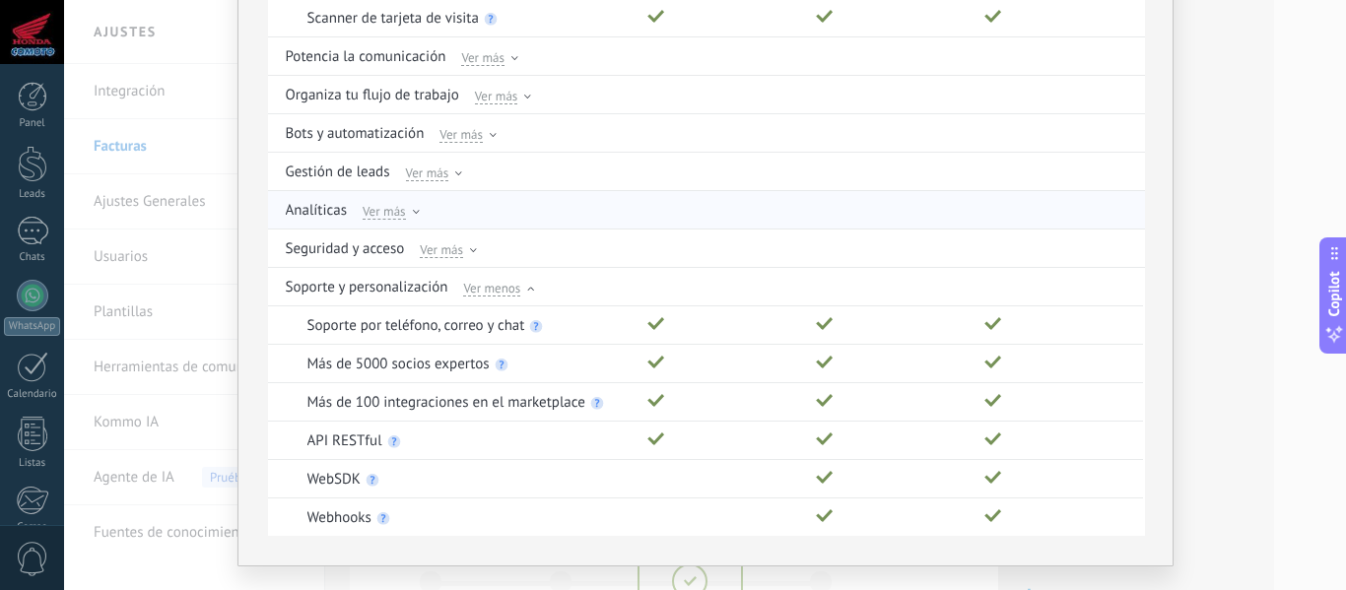
scroll to position [606, 0]
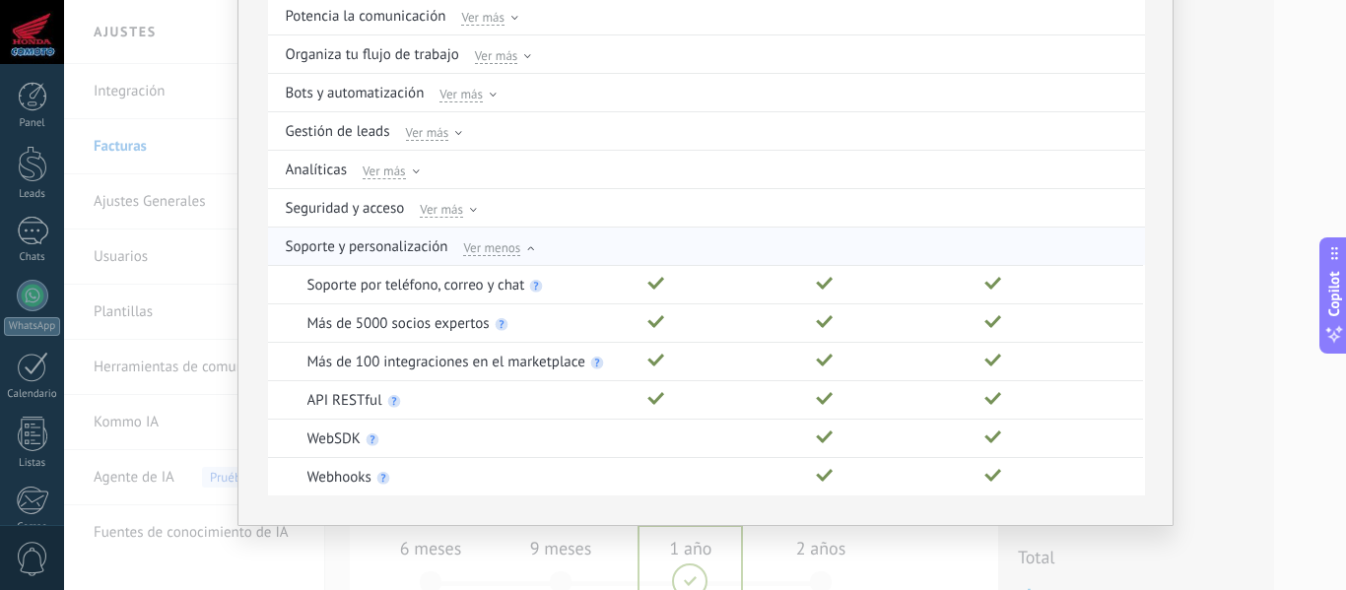
click at [527, 246] on div at bounding box center [530, 250] width 7 height 9
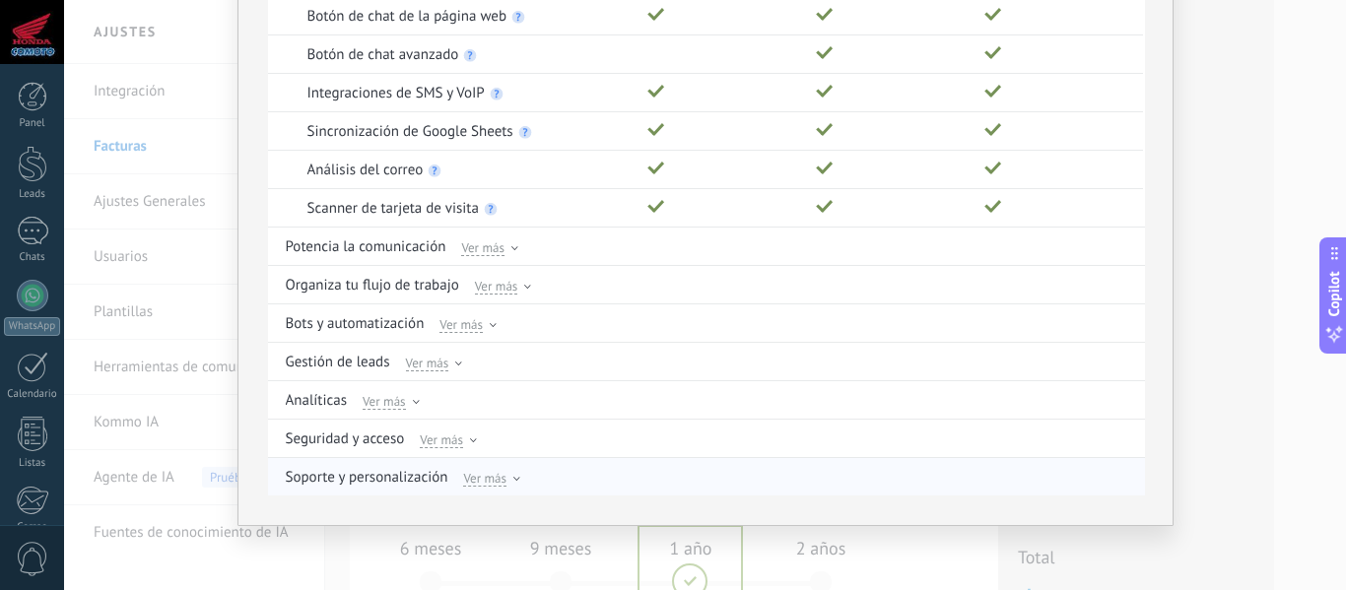
scroll to position [375, 0]
click at [496, 247] on span "Ver más" at bounding box center [482, 247] width 43 height 18
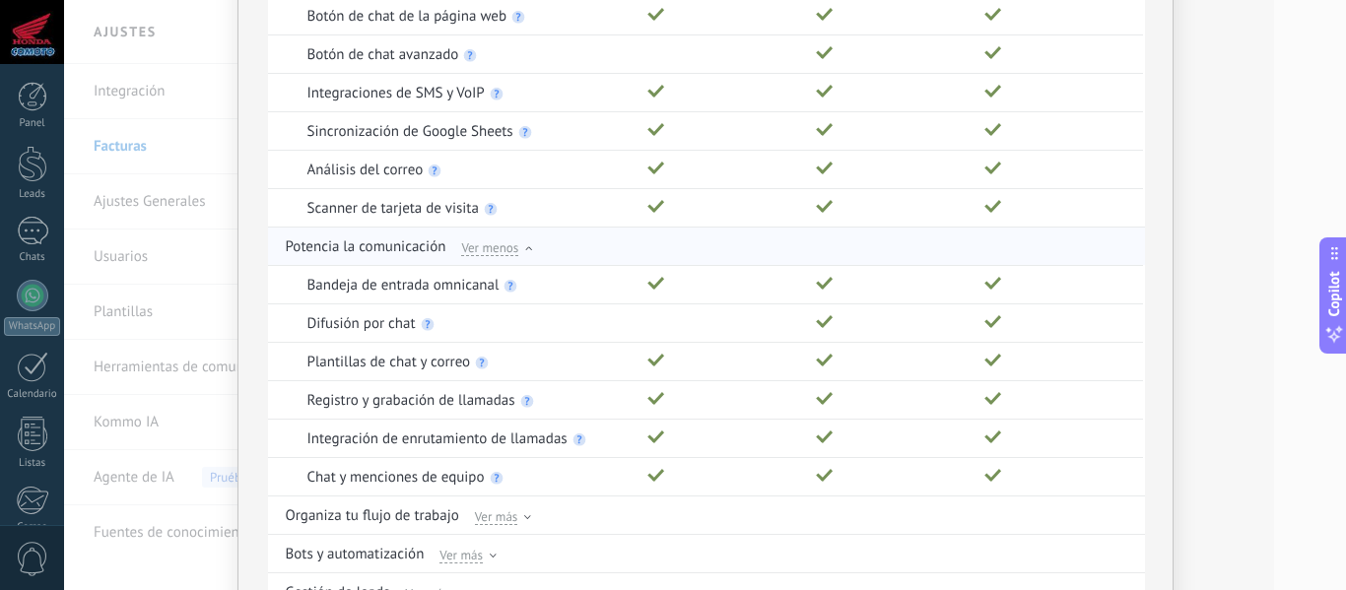
click at [496, 247] on span "Ver menos" at bounding box center [489, 247] width 57 height 18
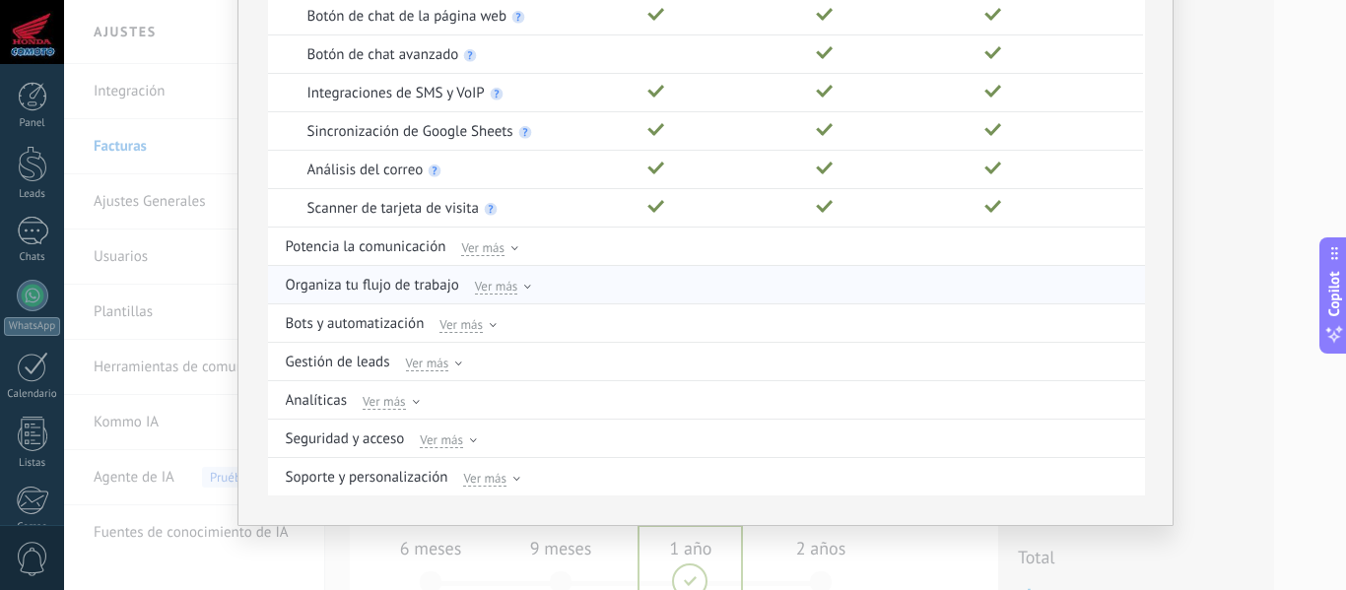
click at [488, 283] on span "Ver más" at bounding box center [496, 286] width 43 height 18
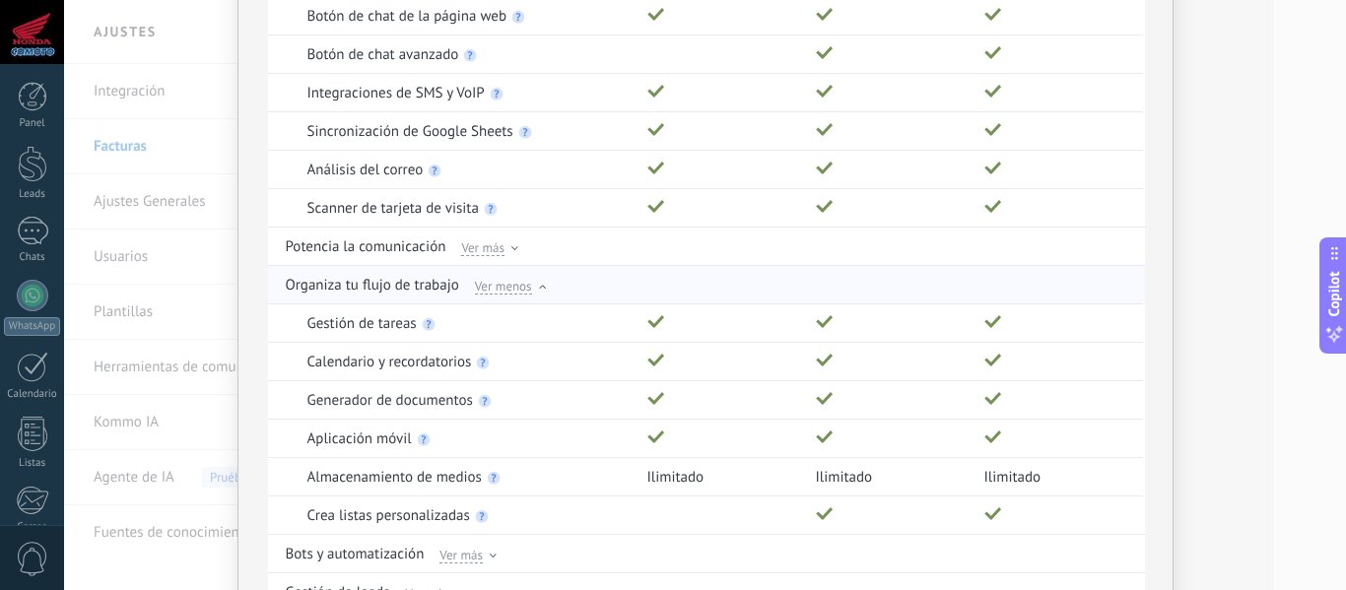
click at [488, 283] on span "Ver menos" at bounding box center [503, 286] width 57 height 18
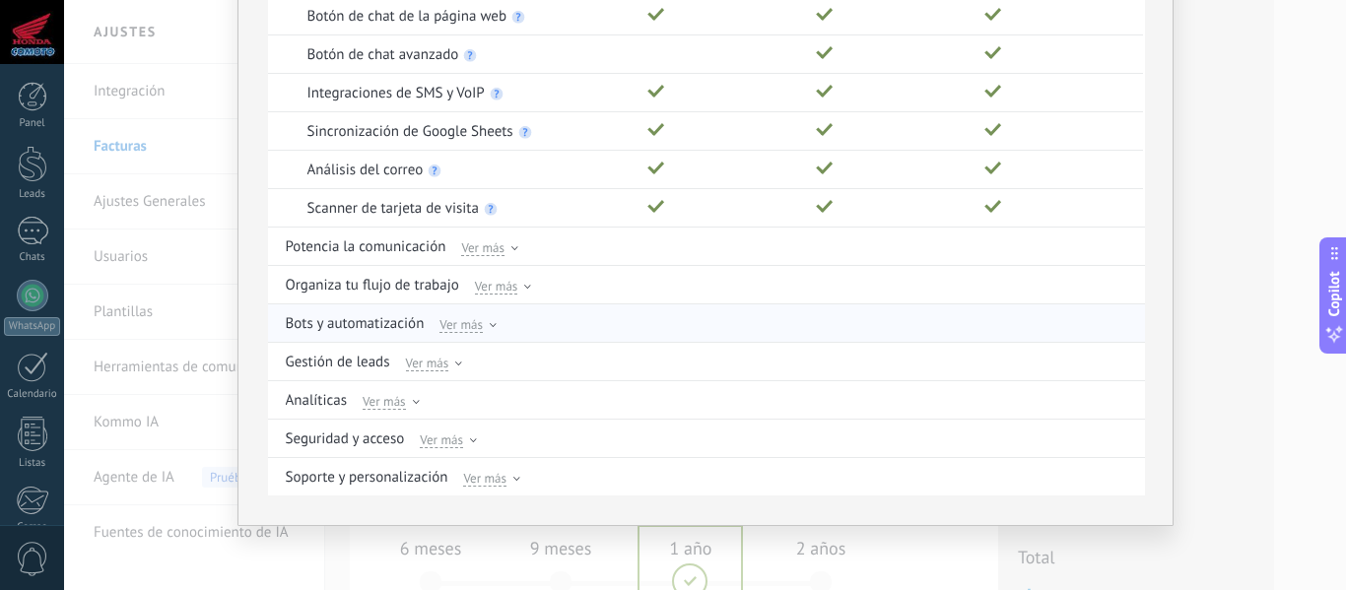
click at [469, 324] on span "Ver más" at bounding box center [461, 324] width 43 height 18
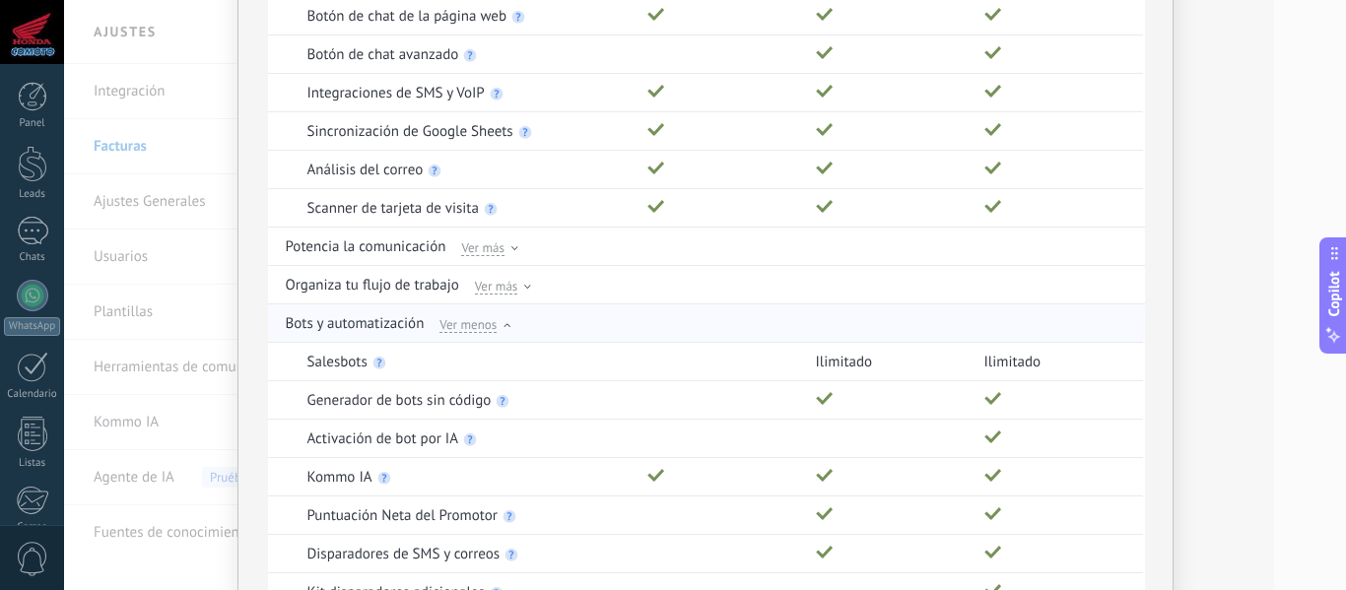
click at [469, 324] on span "Ver menos" at bounding box center [468, 324] width 57 height 18
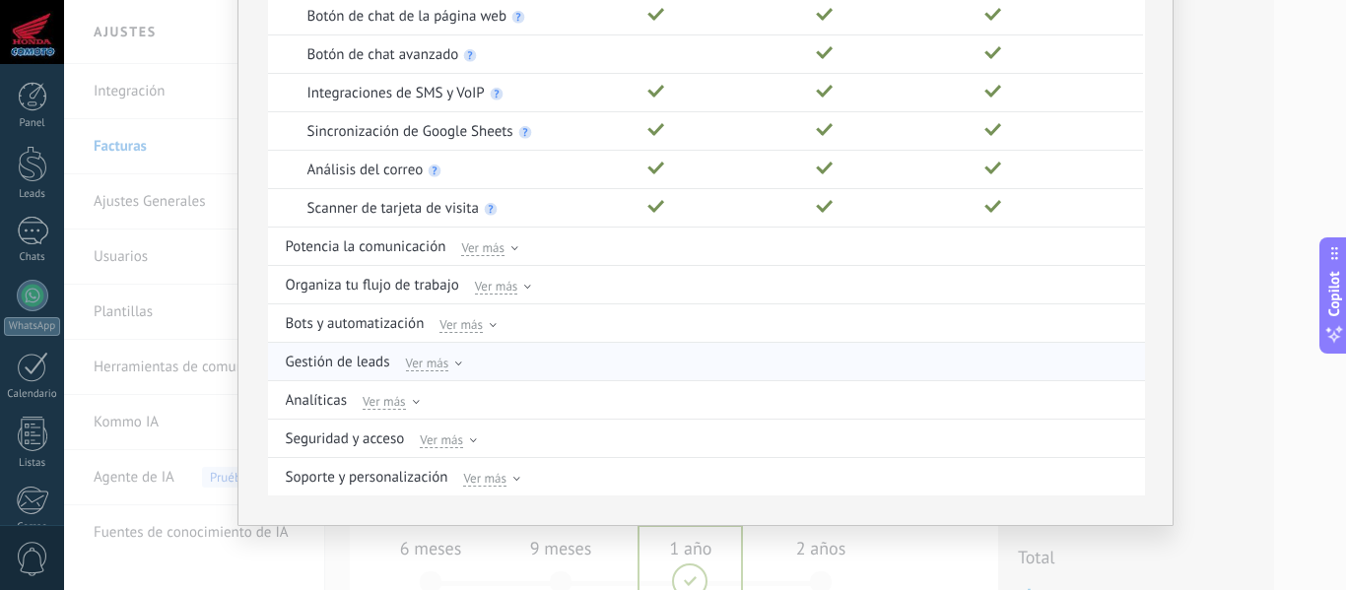
click at [445, 362] on div "Ver más" at bounding box center [434, 362] width 57 height 18
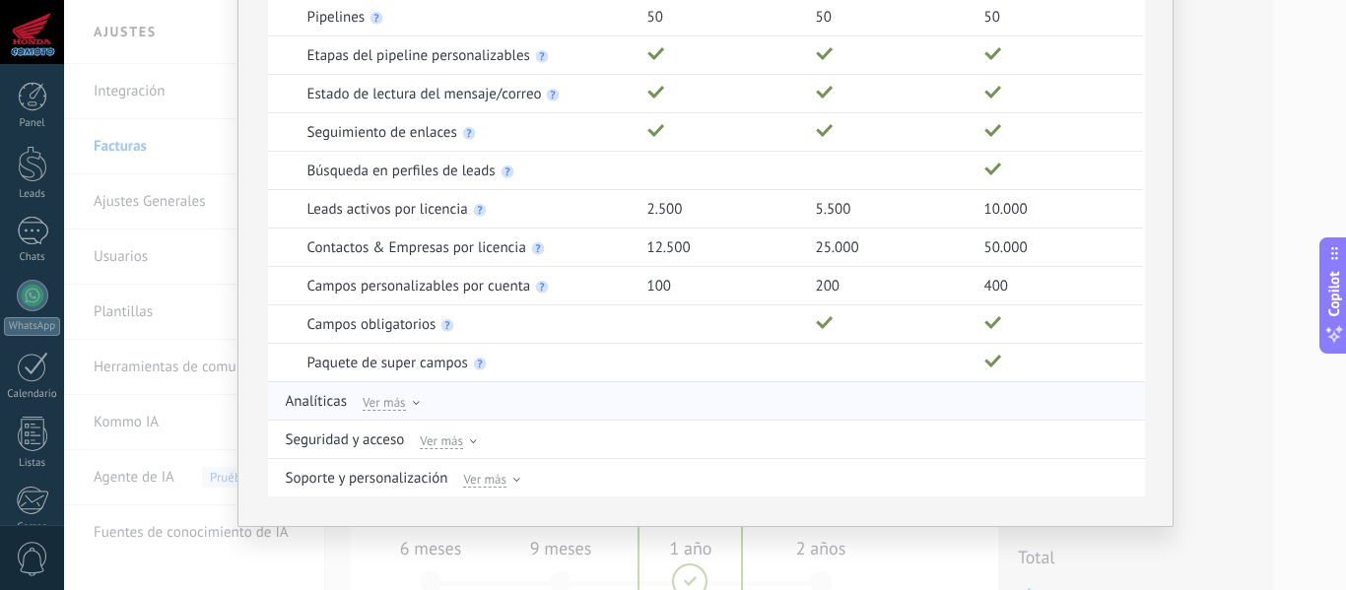
scroll to position [760, 0]
click at [398, 397] on span "Ver más" at bounding box center [384, 401] width 43 height 18
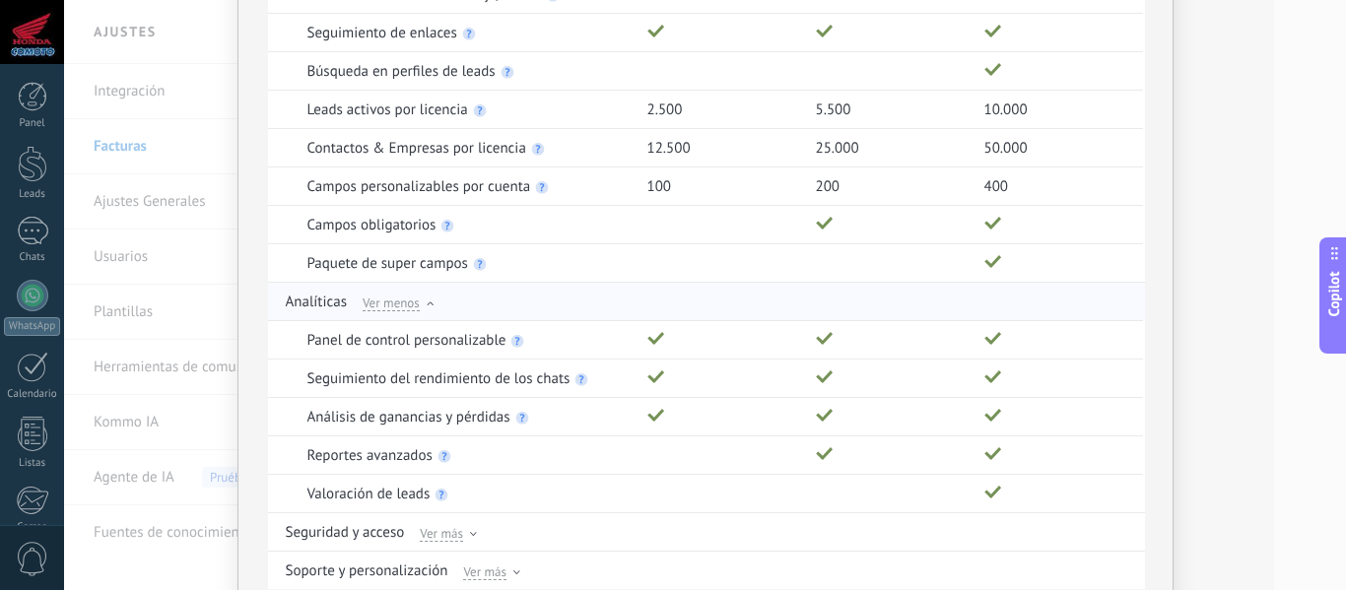
scroll to position [952, 0]
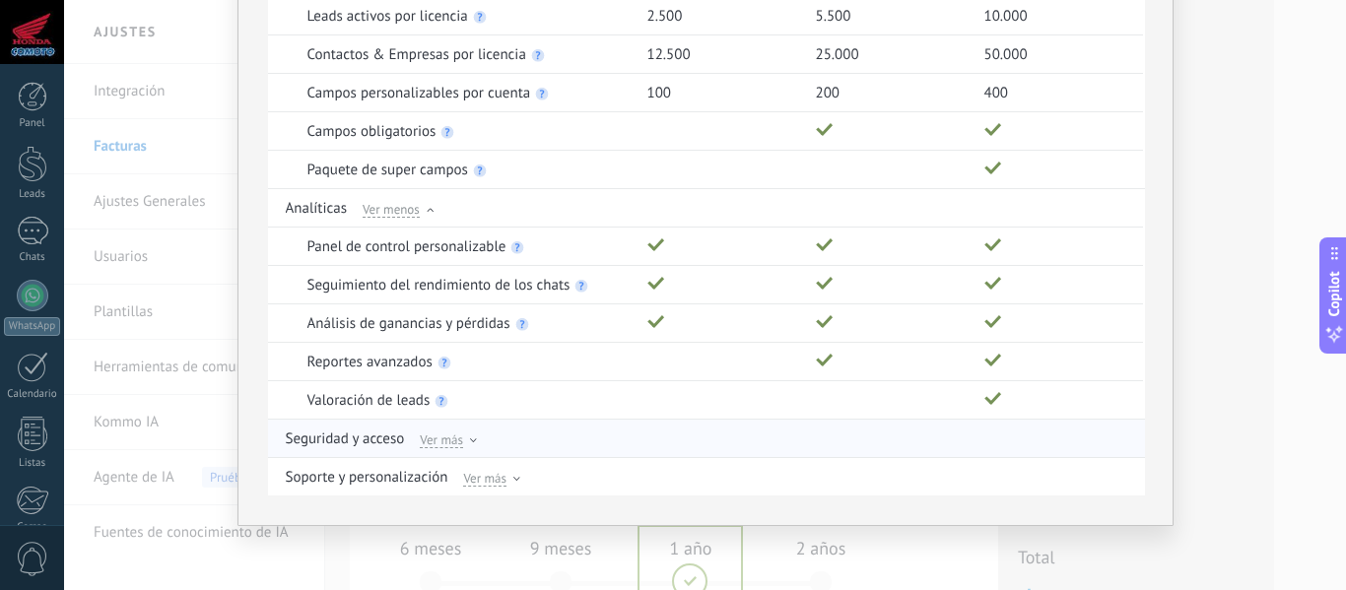
click at [440, 444] on span "Ver más" at bounding box center [441, 440] width 43 height 18
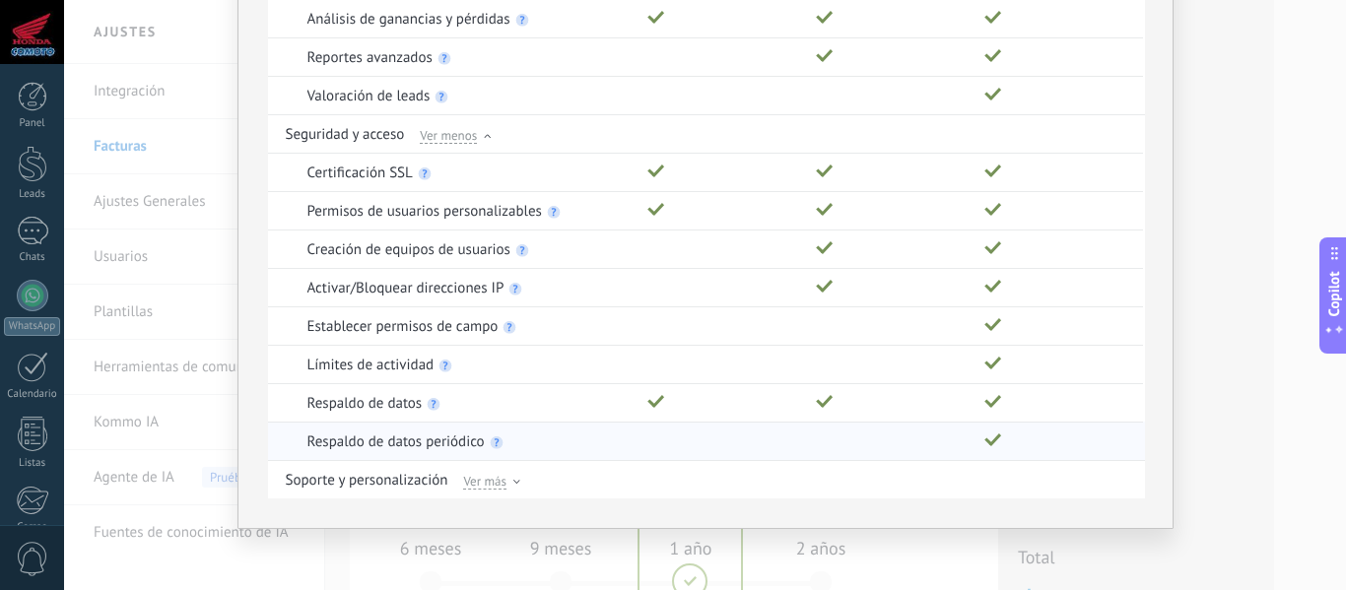
scroll to position [1259, 0]
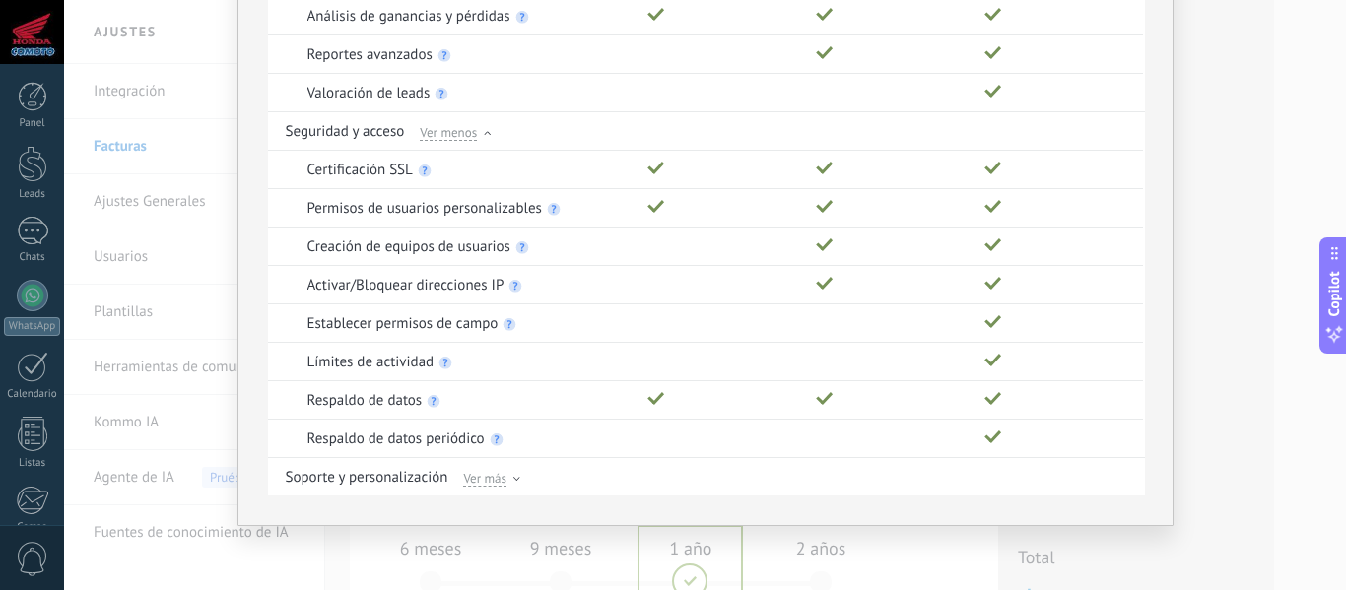
click at [1234, 236] on div "Comparación completa de planes Funciones Básico Avanzado Empresarial Genera y c…" at bounding box center [705, 295] width 1282 height 590
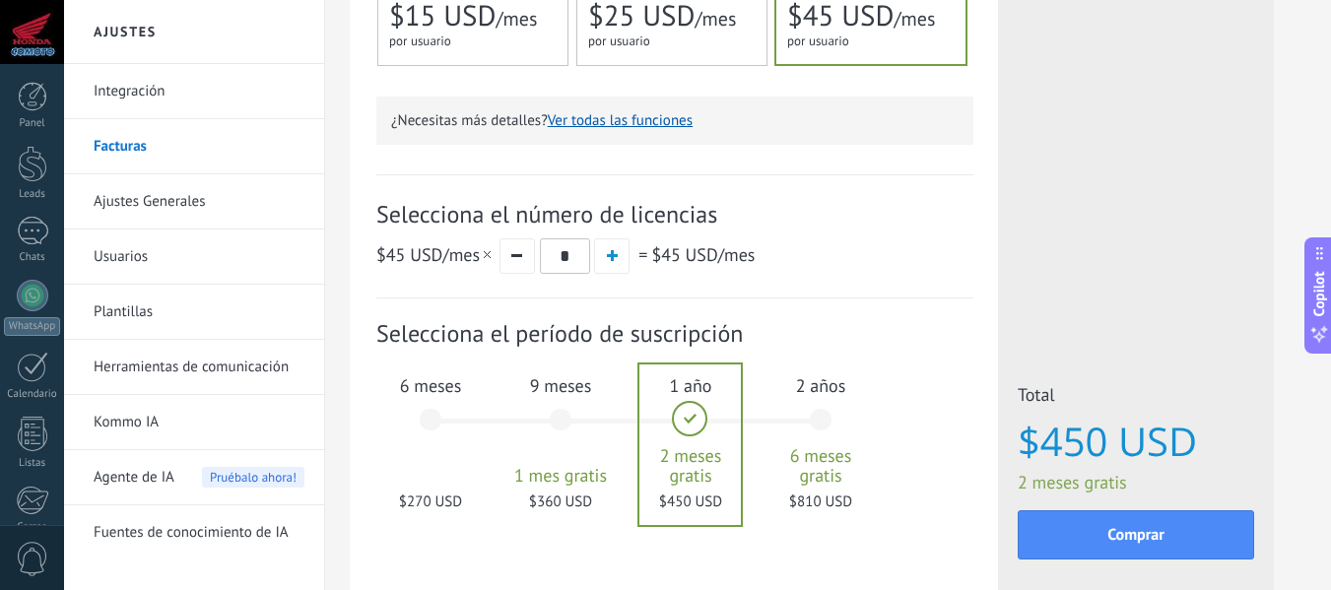
scroll to position [672, 0]
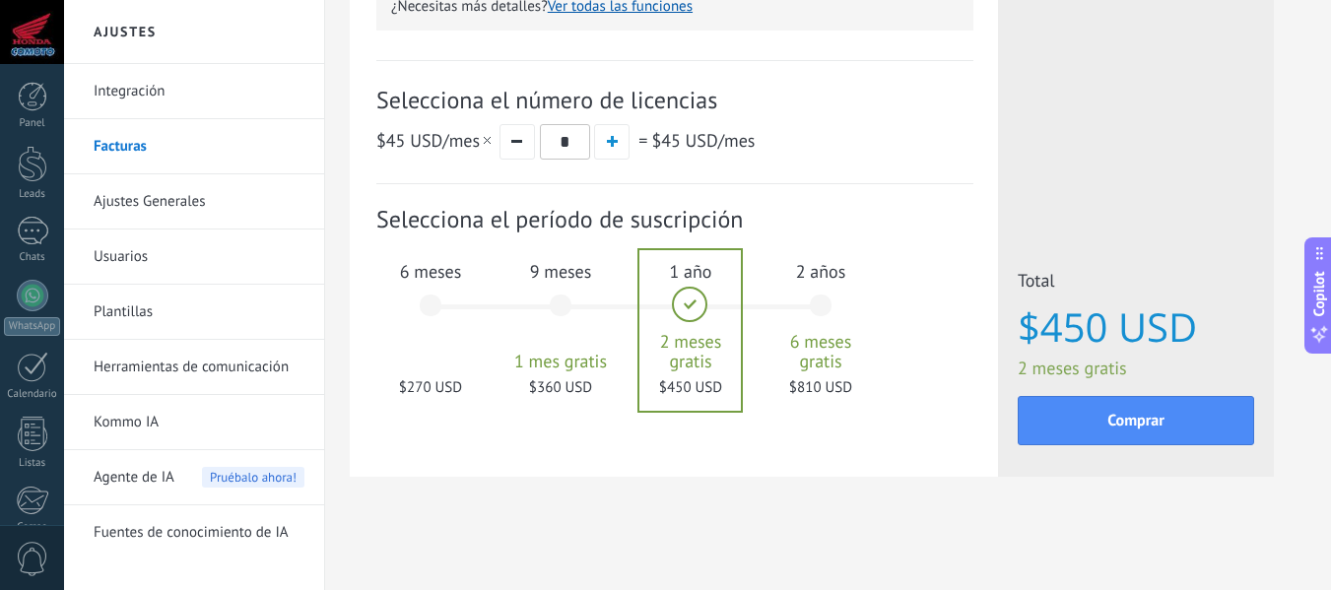
click at [568, 306] on div "9 meses 1 mes gratis $360 USD" at bounding box center [561, 314] width 106 height 139
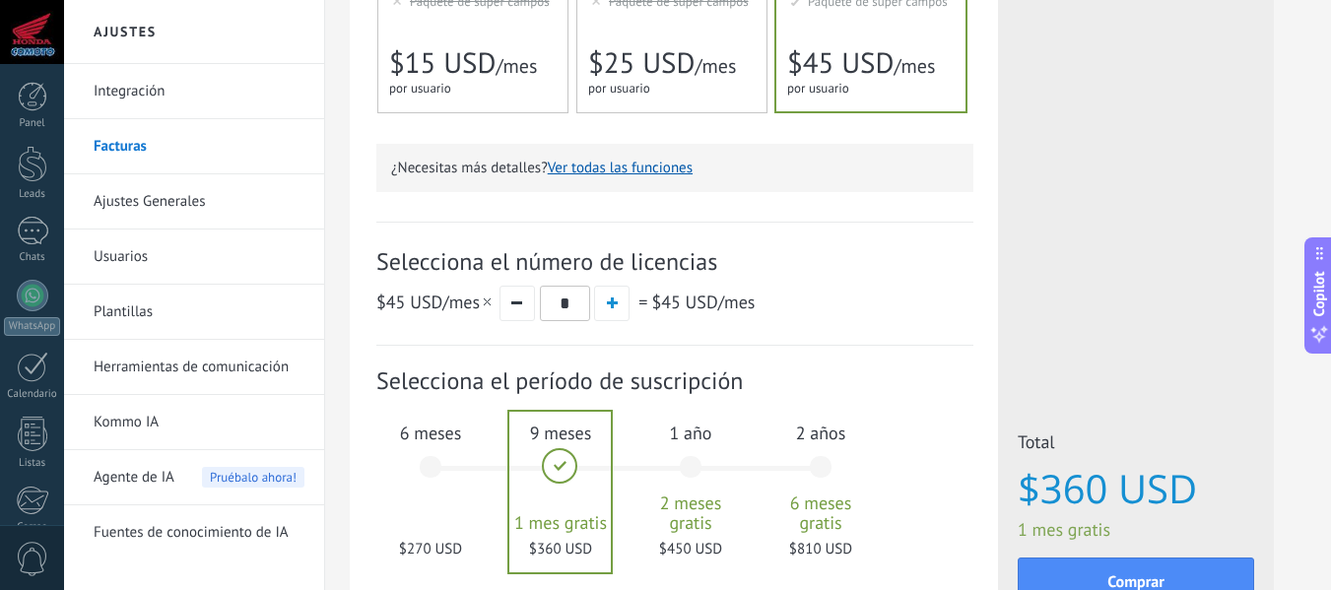
scroll to position [475, 0]
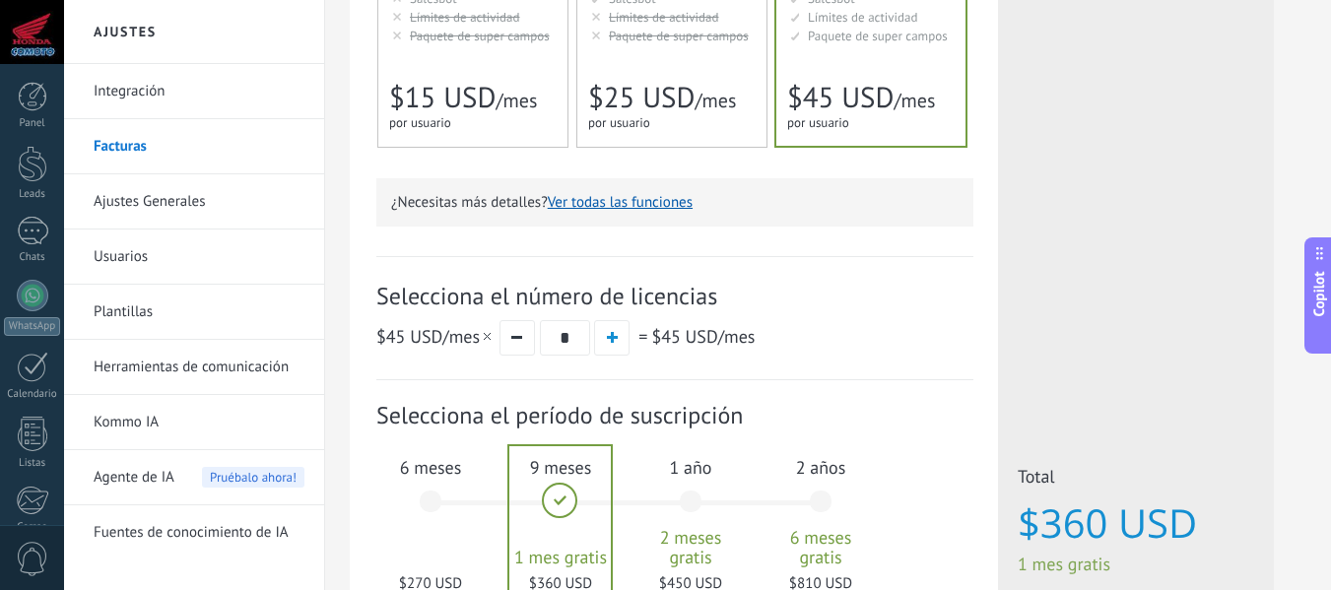
drag, startPoint x: 578, startPoint y: 339, endPoint x: 543, endPoint y: 338, distance: 34.5
click at [543, 338] on input "*" at bounding box center [565, 337] width 50 height 35
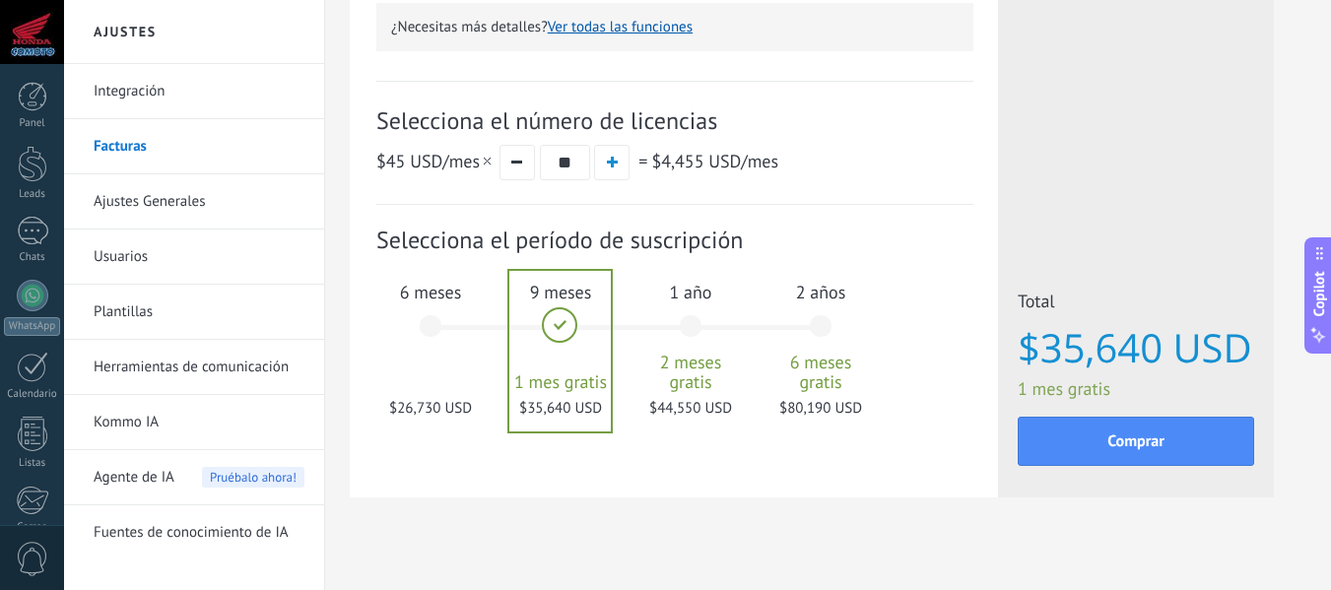
scroll to position [672, 0]
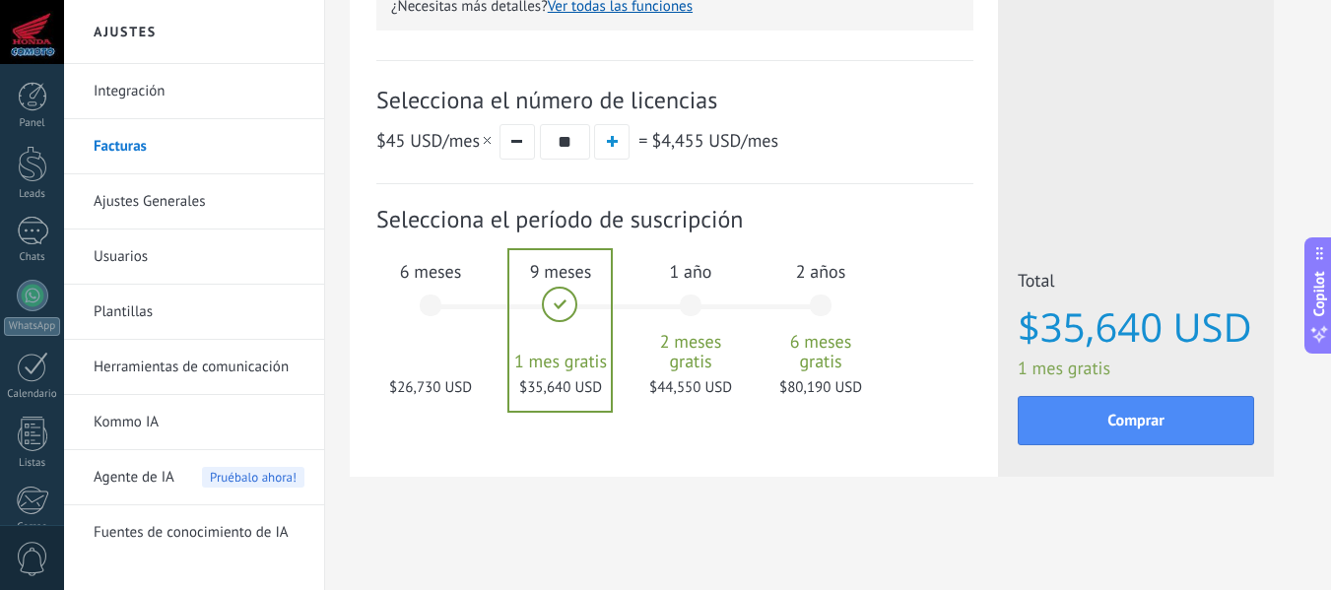
type input "**"
click at [131, 420] on link "Kommo IA" at bounding box center [199, 422] width 211 height 55
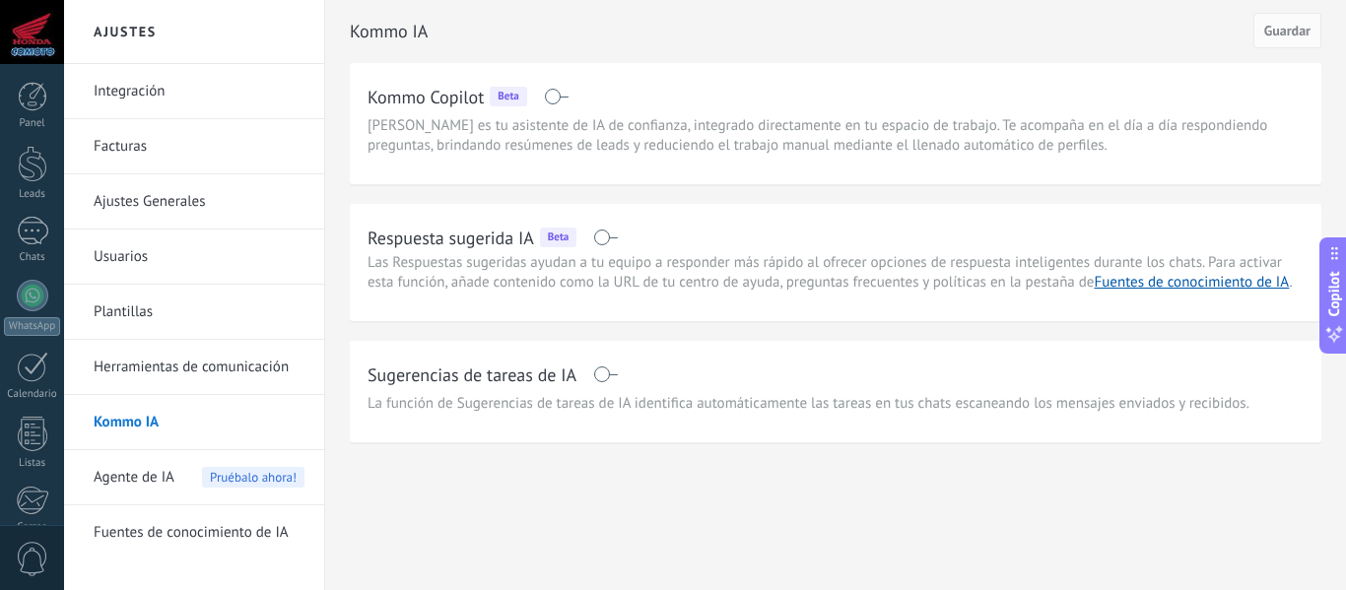
click at [161, 472] on span "Agente de IA" at bounding box center [134, 477] width 81 height 55
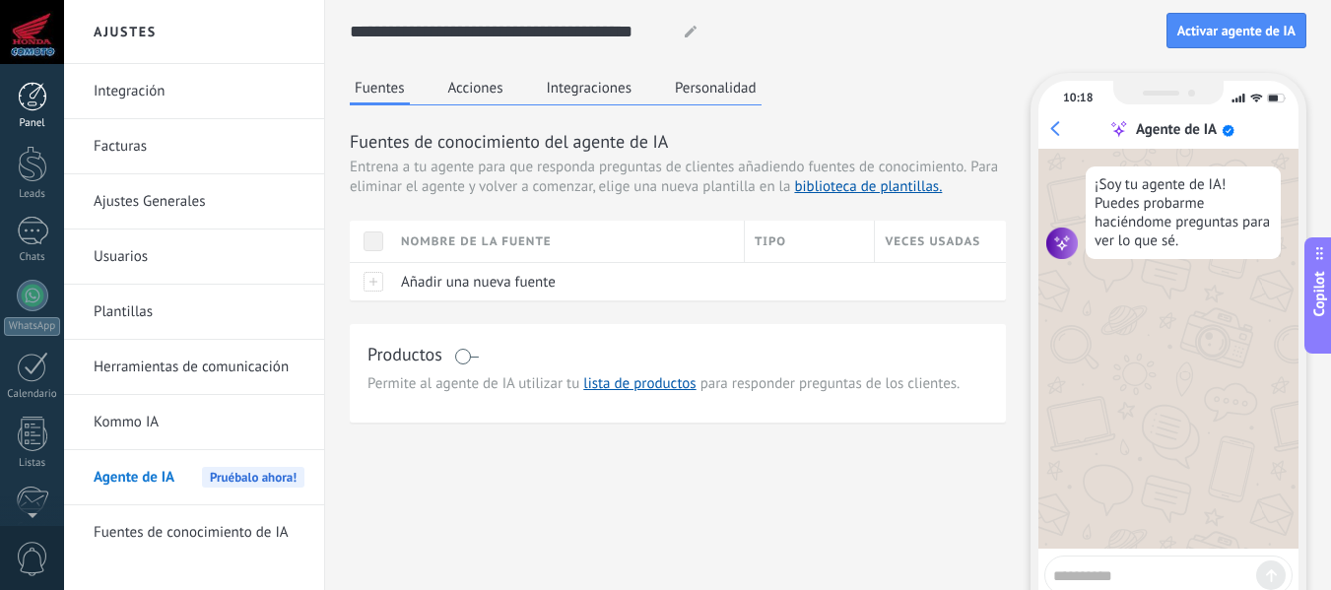
click at [34, 99] on div at bounding box center [33, 97] width 30 height 30
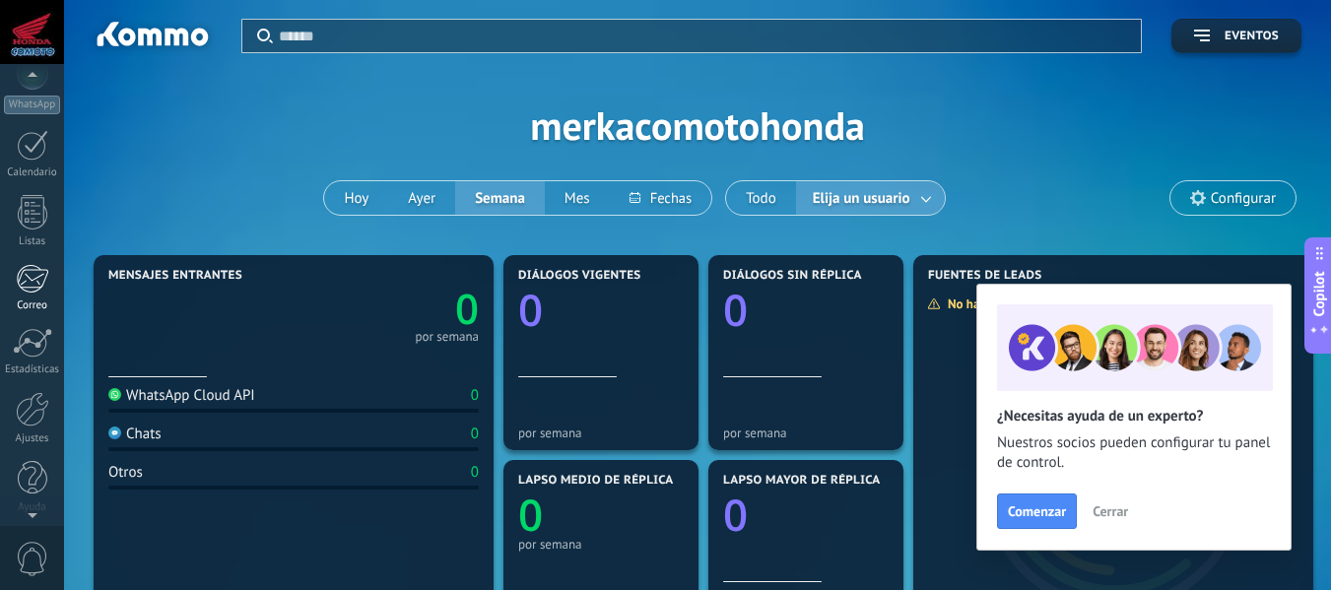
scroll to position [230, 0]
click at [29, 487] on div at bounding box center [33, 470] width 30 height 34
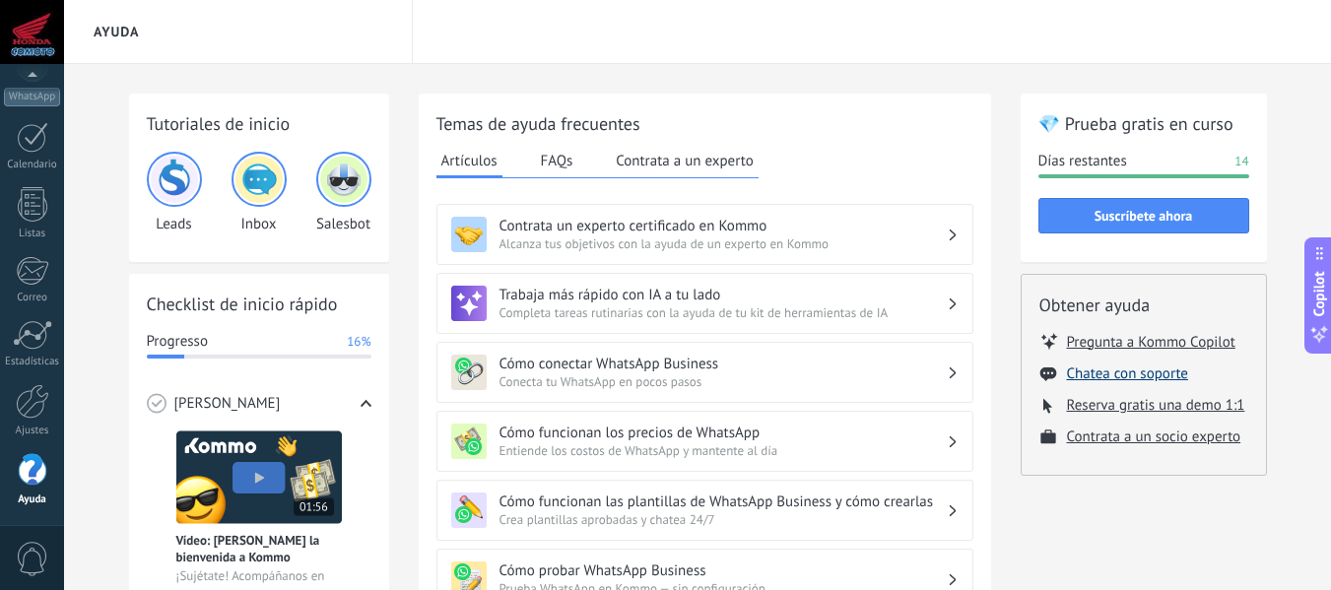
click at [1155, 374] on button "Chatea con soporte" at bounding box center [1127, 374] width 121 height 19
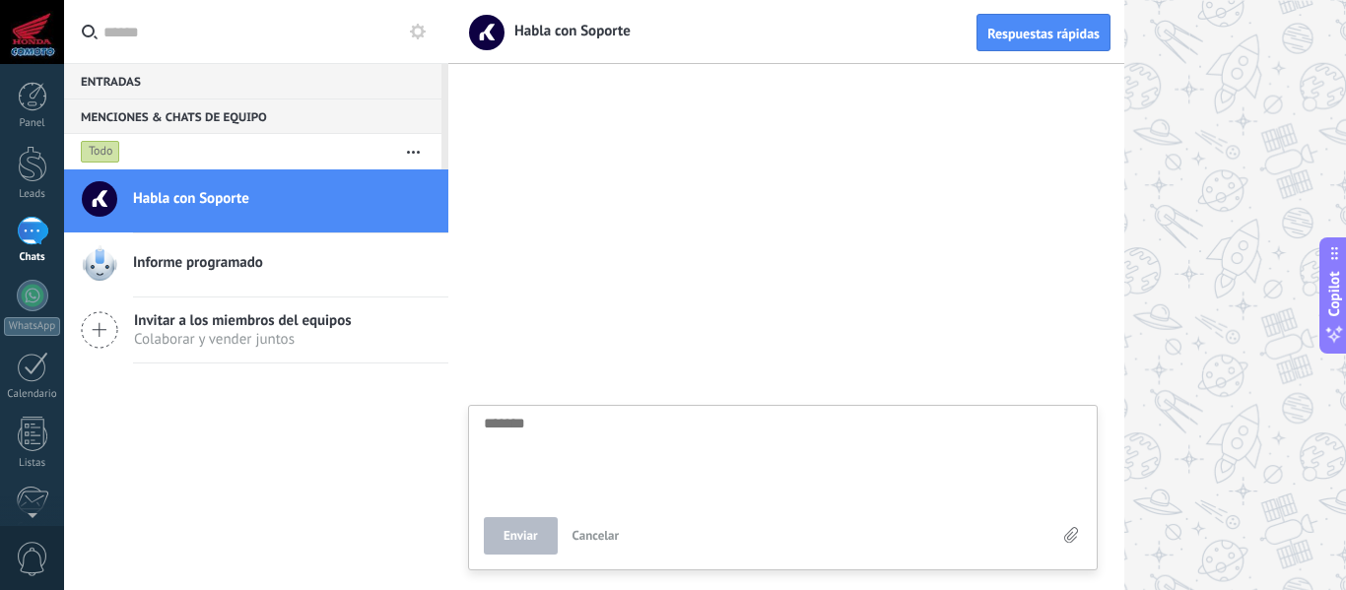
click at [240, 254] on span "Informe programado" at bounding box center [198, 263] width 130 height 20
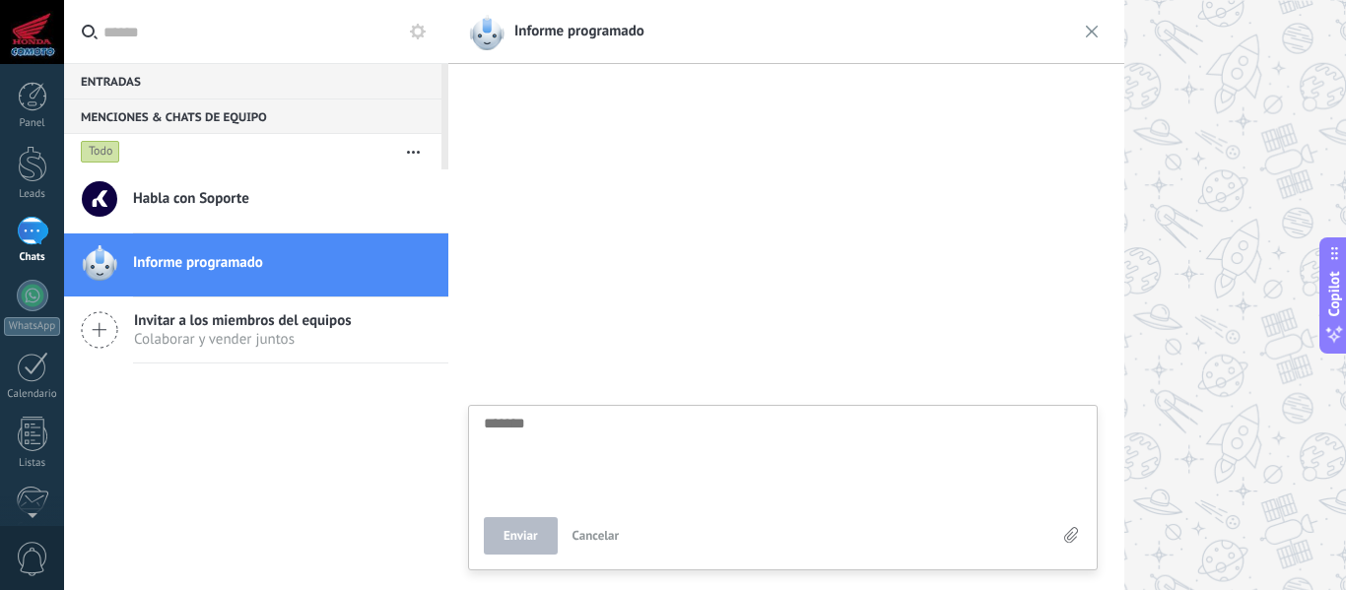
click at [139, 81] on div "Entradas 0" at bounding box center [252, 80] width 377 height 35
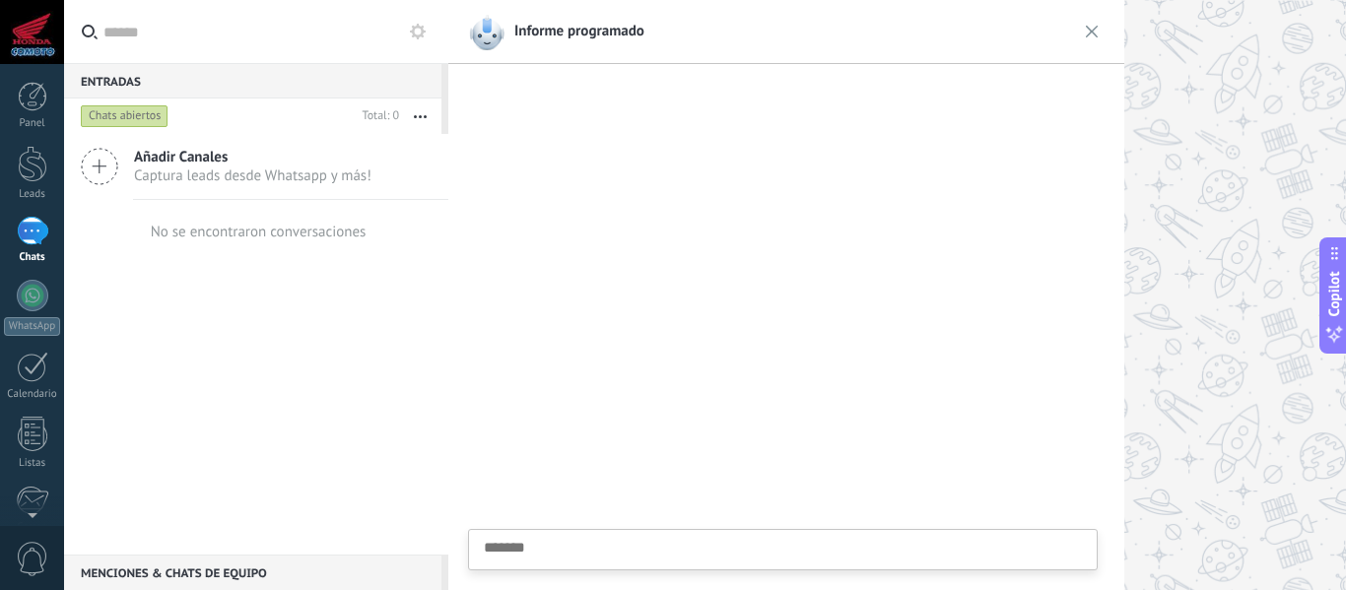
click at [418, 79] on div "Entradas 0" at bounding box center [252, 80] width 377 height 35
click at [214, 571] on div "Menciones & Chats de equipo 0" at bounding box center [252, 572] width 377 height 35
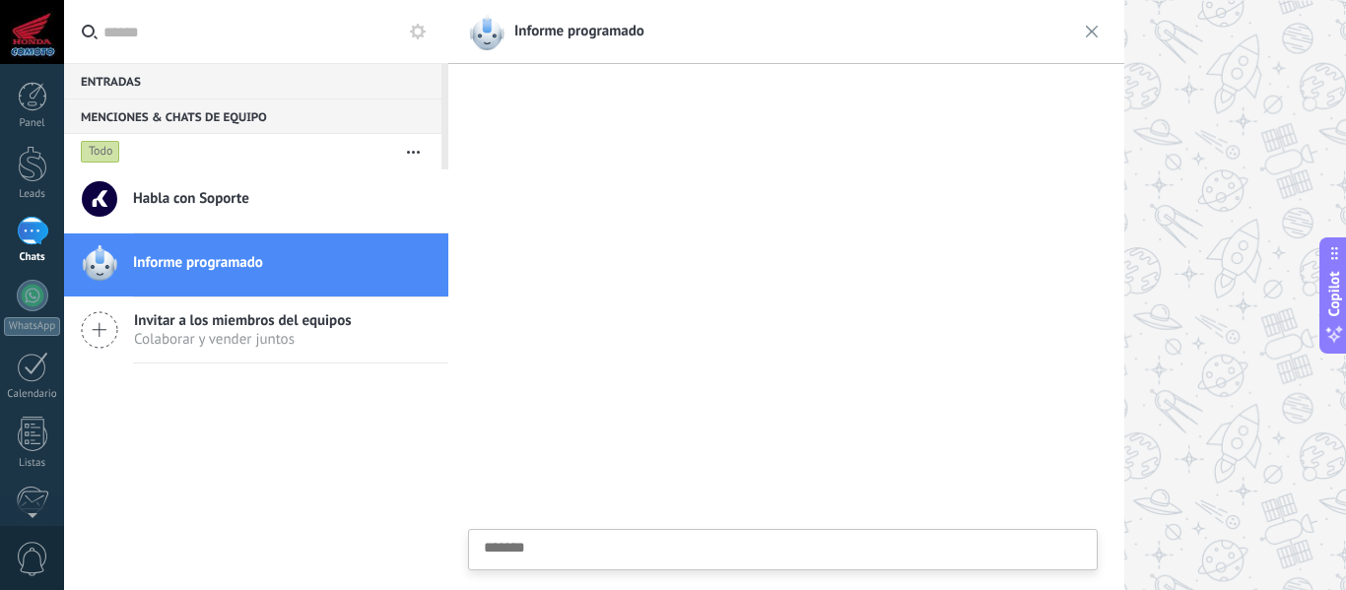
click at [1091, 32] on img at bounding box center [1092, 32] width 32 height 32
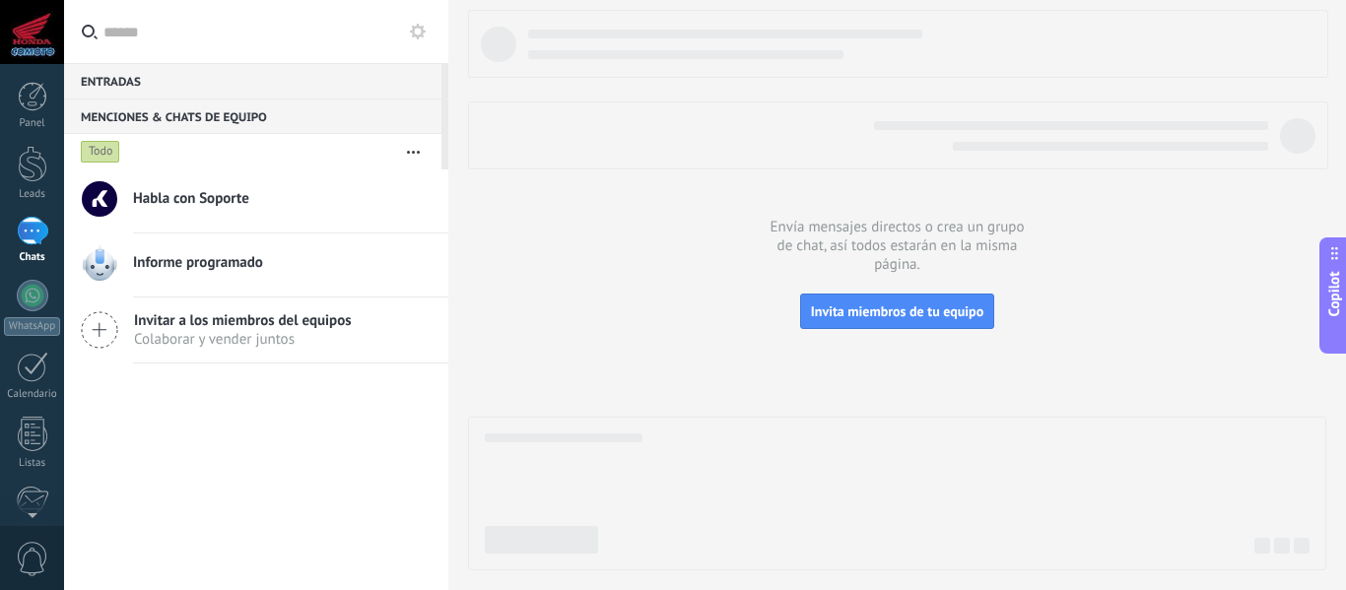
click at [1330, 312] on div "Copilot" at bounding box center [1335, 295] width 21 height 100
type textarea "*******"
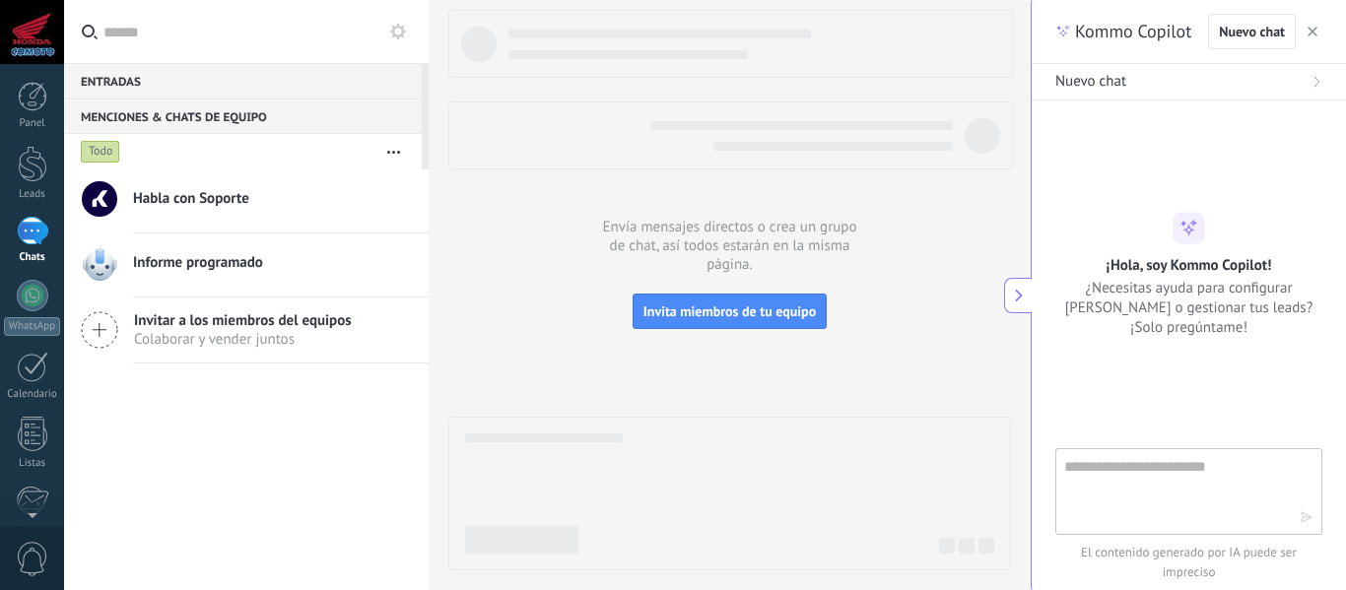
scroll to position [19, 0]
click at [1315, 34] on use "button" at bounding box center [1313, 32] width 10 height 10
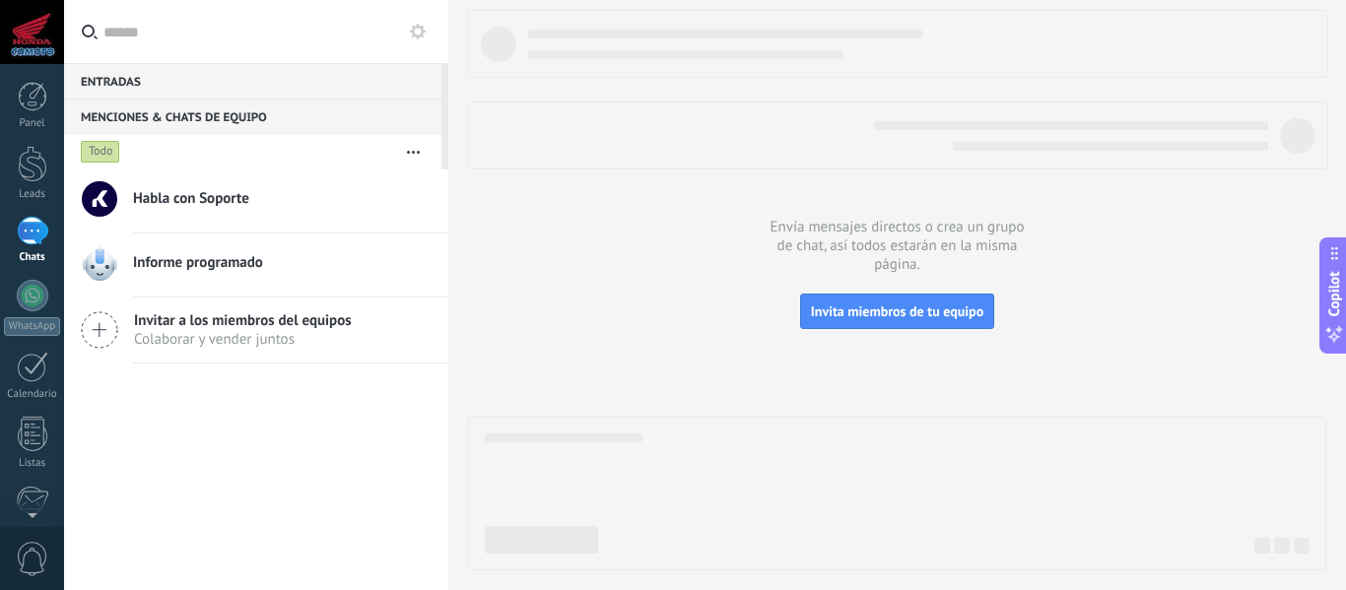
click at [23, 33] on div at bounding box center [32, 32] width 64 height 64
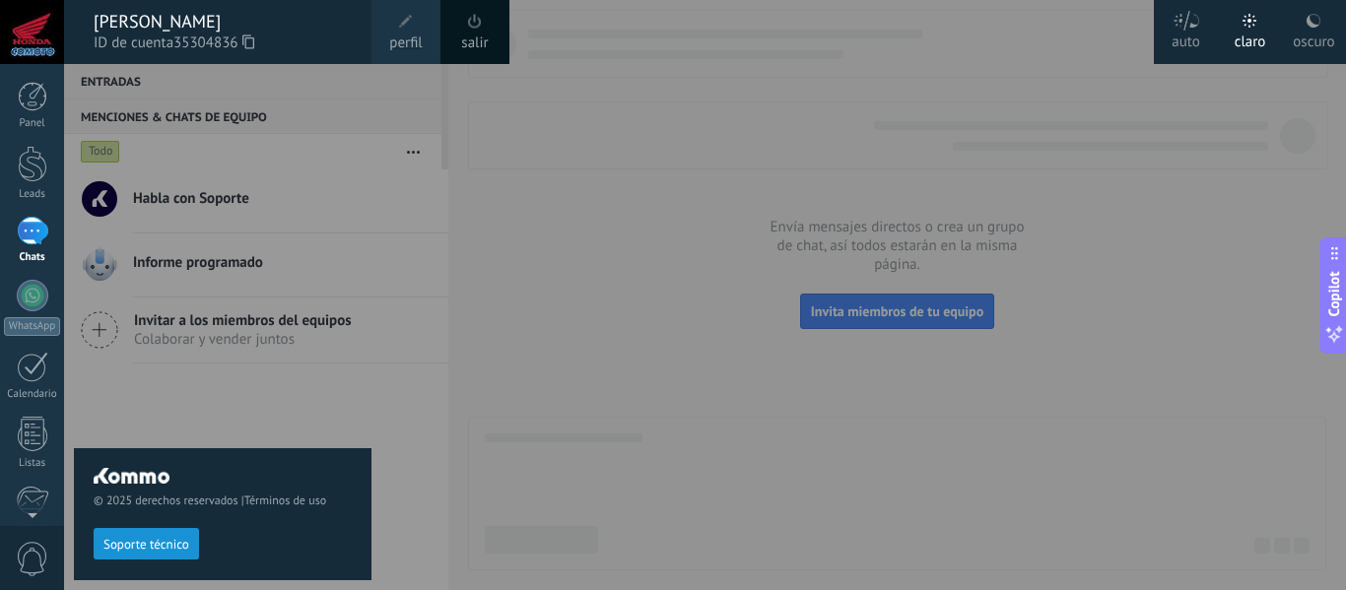
click at [254, 44] on icon at bounding box center [248, 41] width 12 height 15
click at [942, 149] on div at bounding box center [737, 295] width 1346 height 590
